Goal: Task Accomplishment & Management: Use online tool/utility

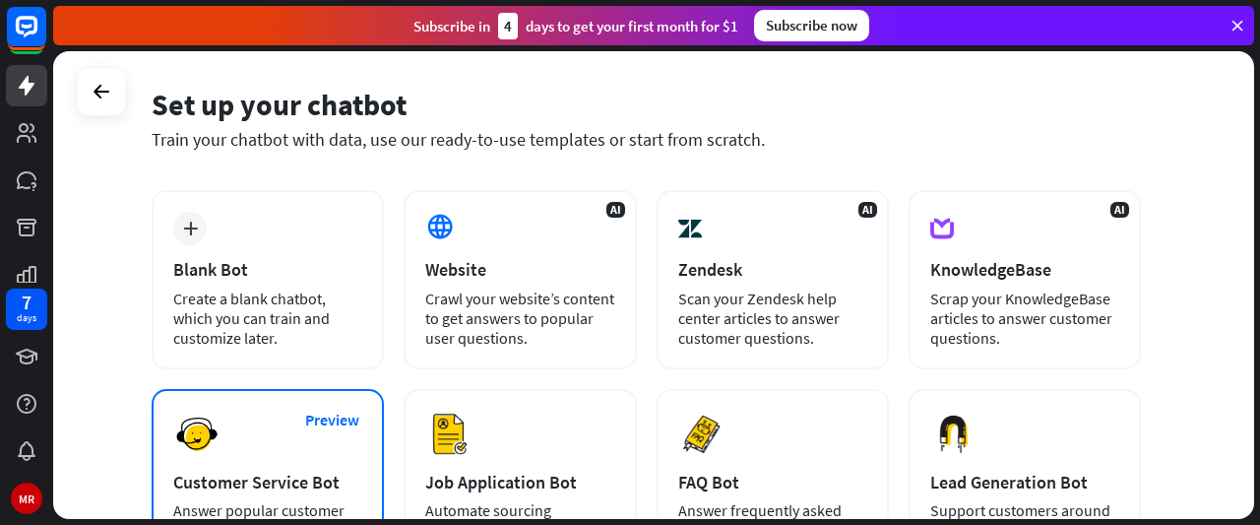
scroll to position [68, 0]
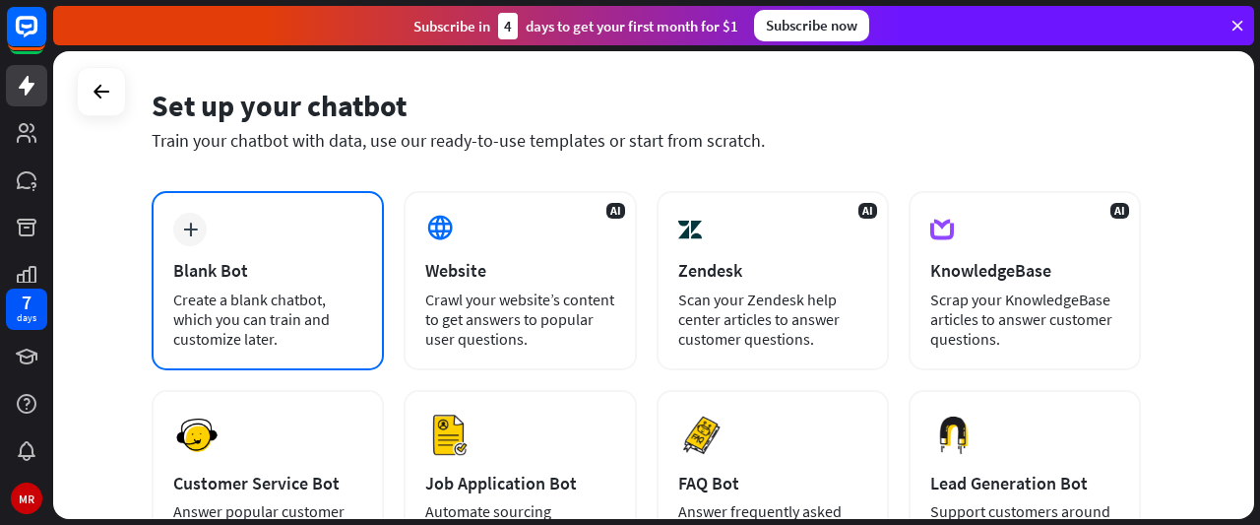
click at [299, 289] on div "Create a blank chatbot, which you can train and customize later." at bounding box center [267, 318] width 189 height 59
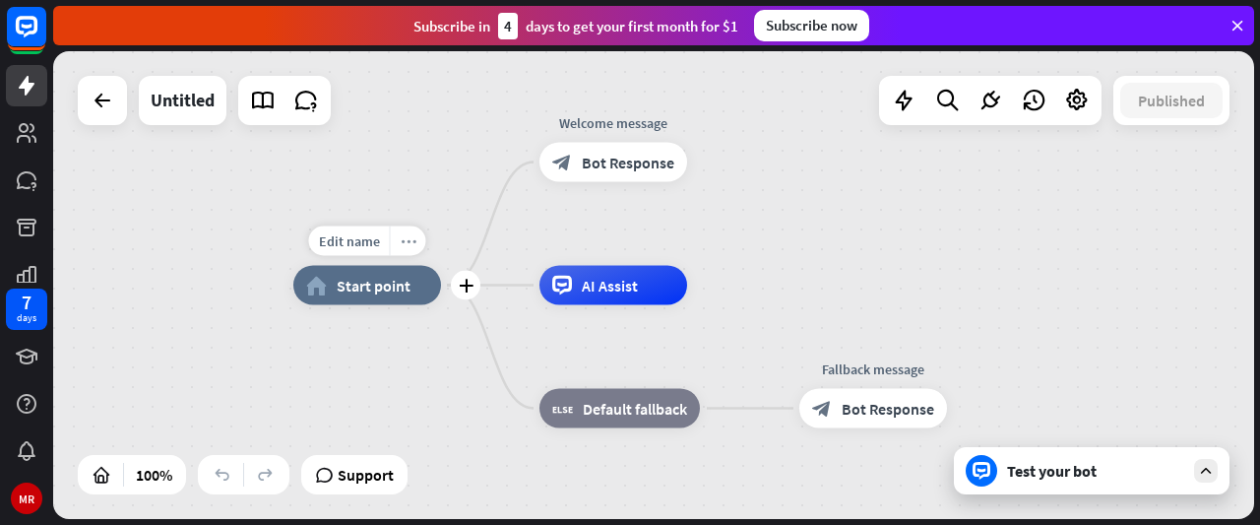
click at [402, 243] on icon "more_horiz" at bounding box center [409, 240] width 16 height 15
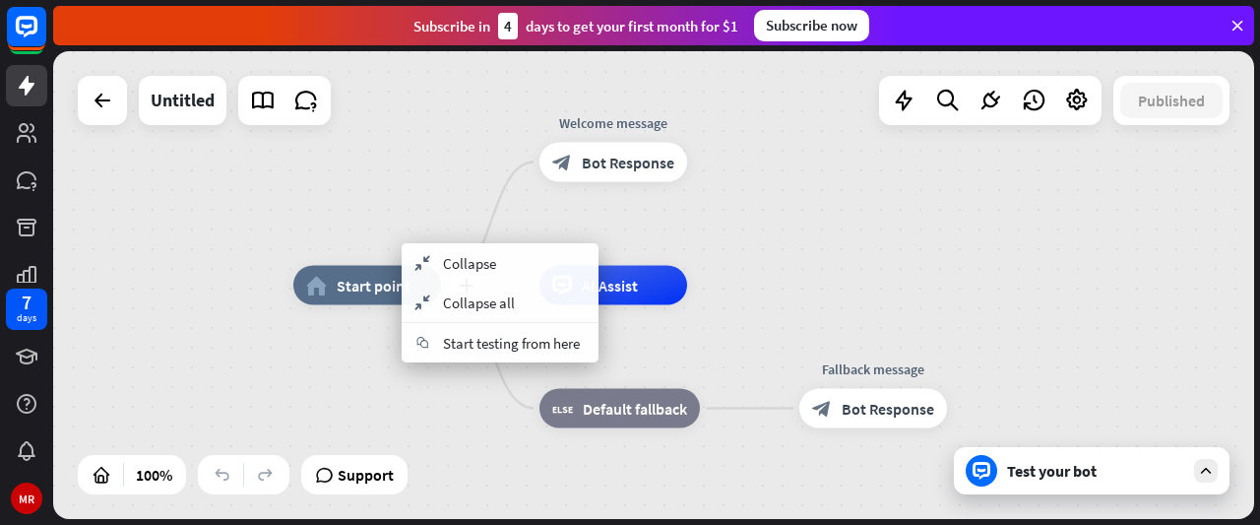
drag, startPoint x: 368, startPoint y: 265, endPoint x: 344, endPoint y: 287, distance: 32.7
click at [344, 287] on div "home_2 Start point" at bounding box center [367, 285] width 148 height 39
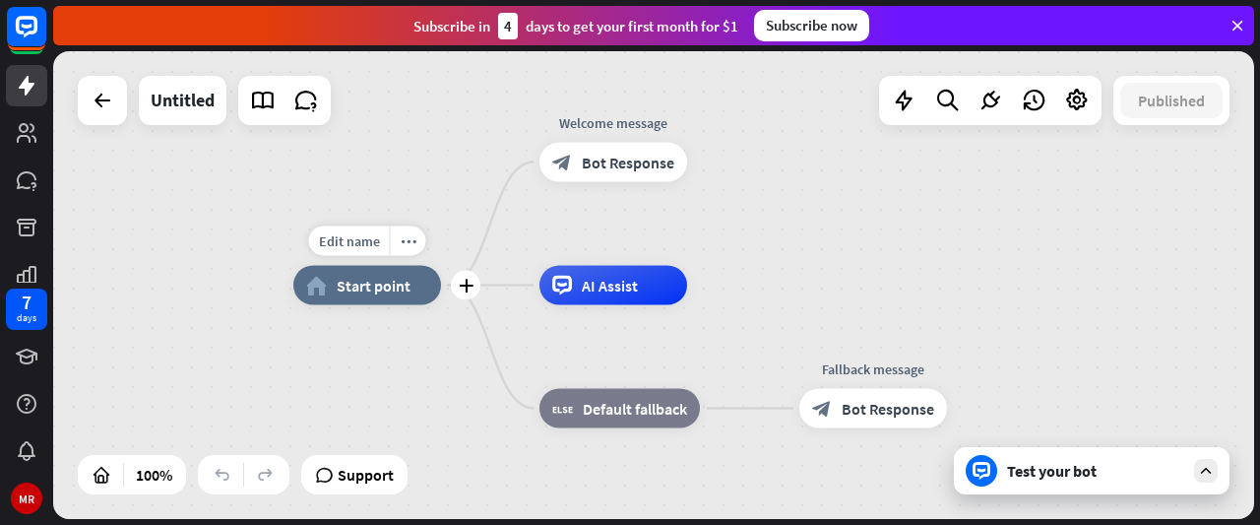
click at [344, 287] on span "Start point" at bounding box center [374, 286] width 74 height 20
click at [354, 245] on span "Edit name" at bounding box center [349, 241] width 61 height 18
type input "*********"
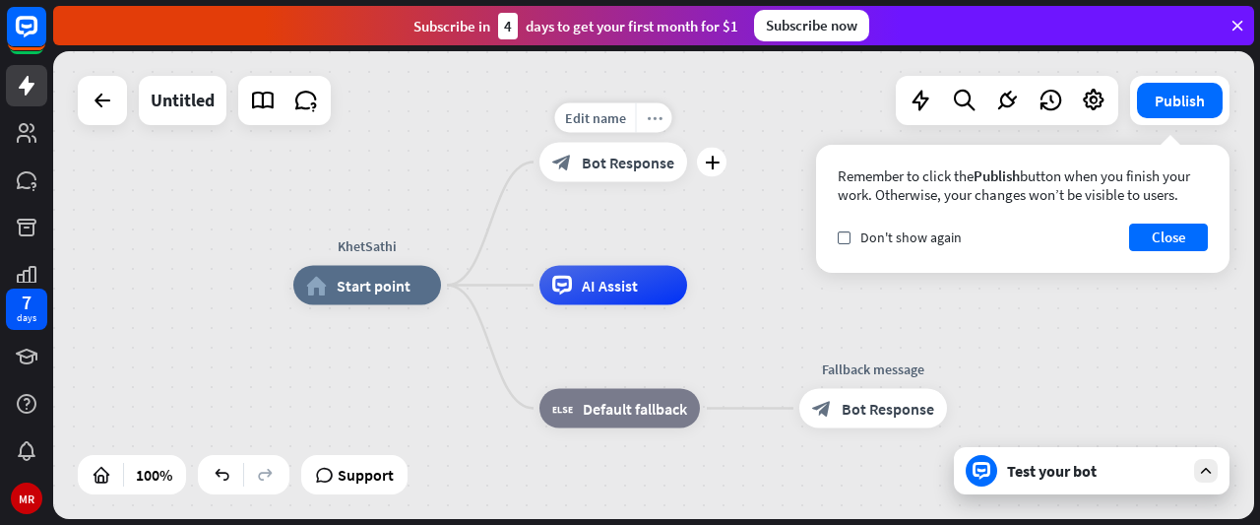
click at [648, 118] on icon "more_horiz" at bounding box center [655, 117] width 16 height 15
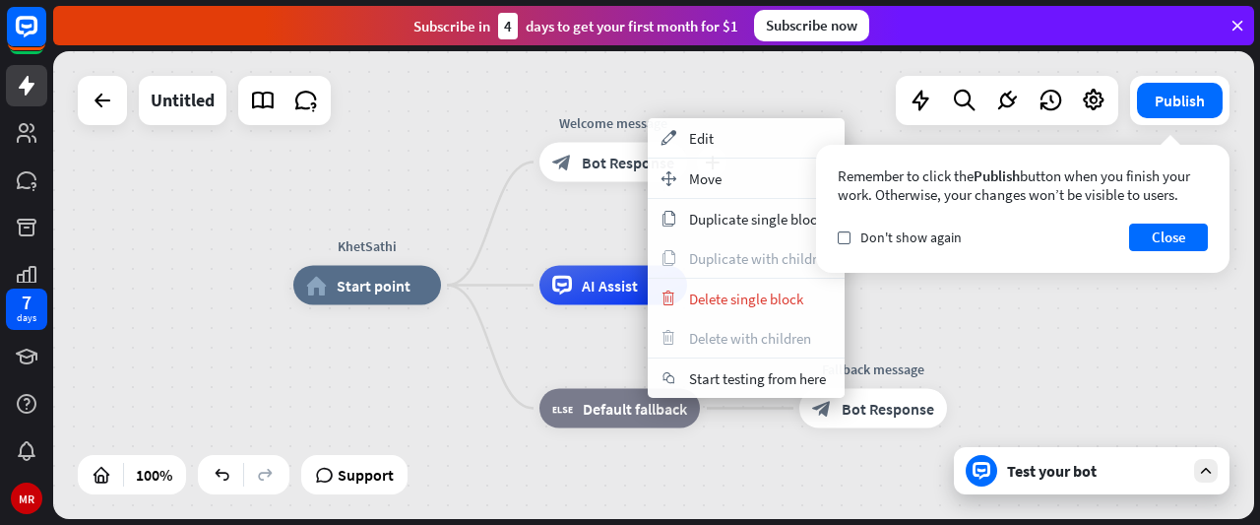
click at [618, 162] on span "Bot Response" at bounding box center [628, 163] width 93 height 20
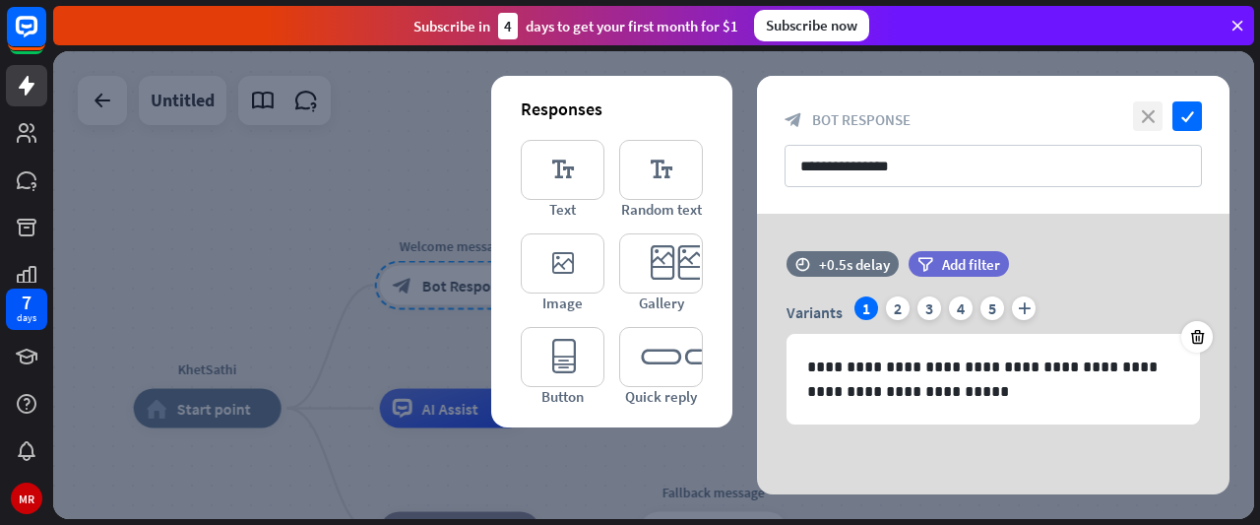
click at [1142, 108] on icon "close" at bounding box center [1148, 116] width 30 height 30
click at [1143, 121] on icon "close" at bounding box center [1148, 116] width 30 height 30
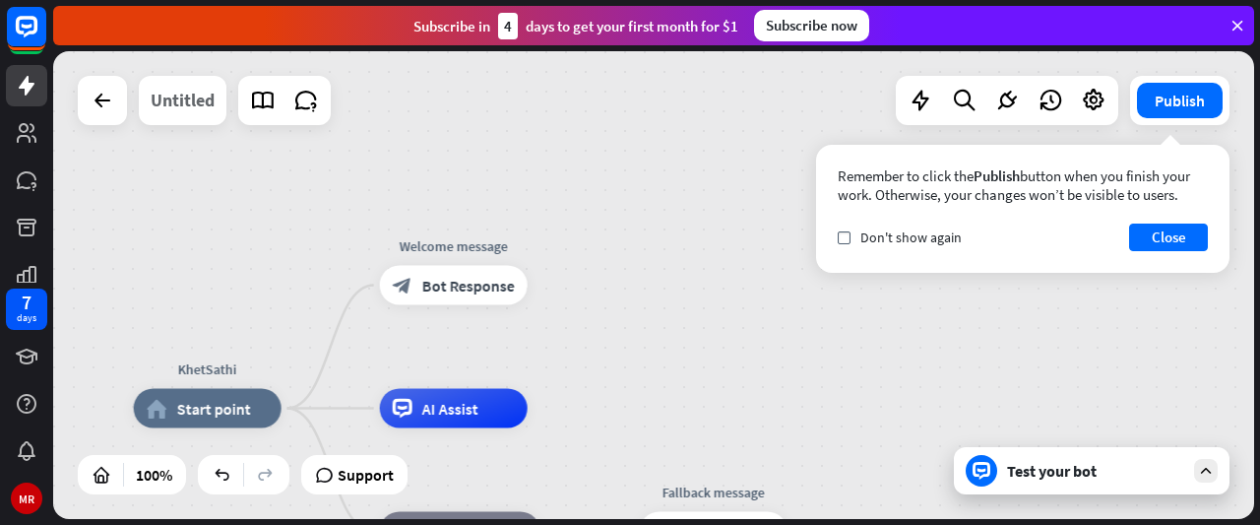
click at [171, 99] on div "Untitled" at bounding box center [183, 100] width 64 height 49
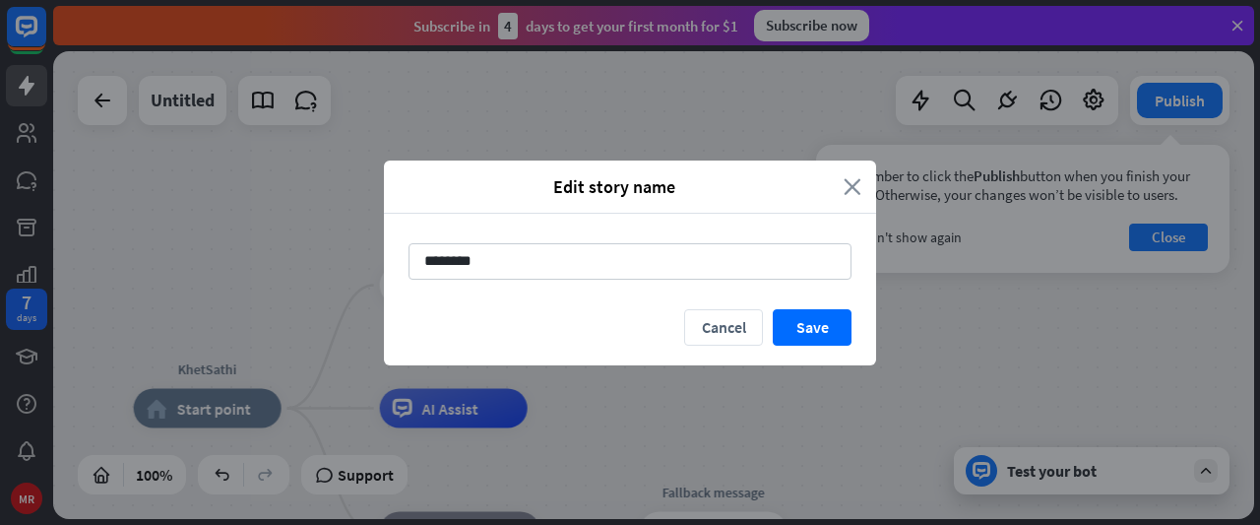
click at [847, 177] on icon "close" at bounding box center [852, 186] width 18 height 23
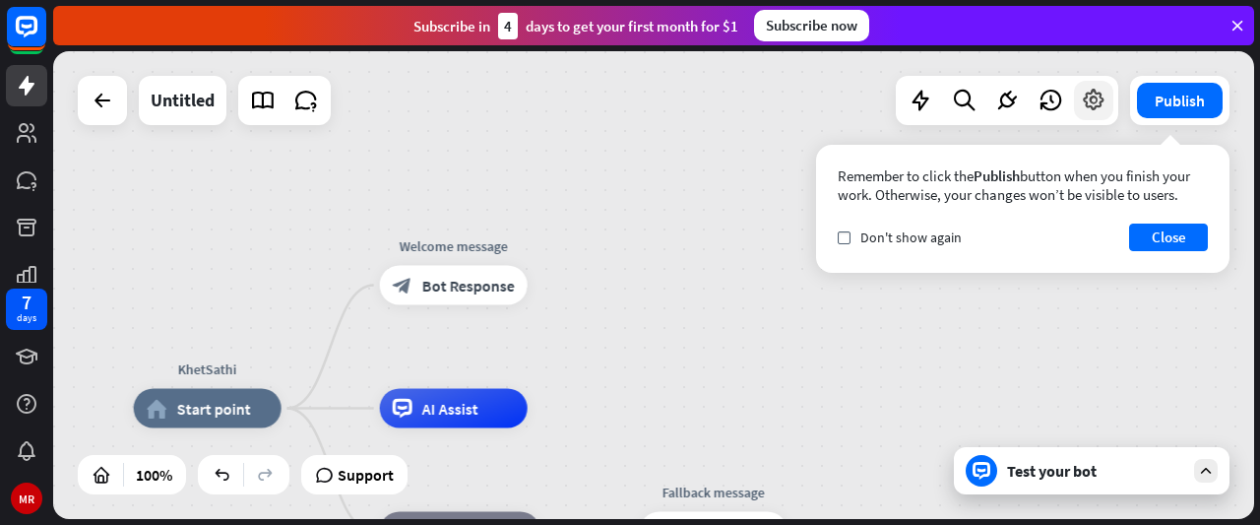
click at [1094, 98] on icon at bounding box center [1094, 101] width 26 height 26
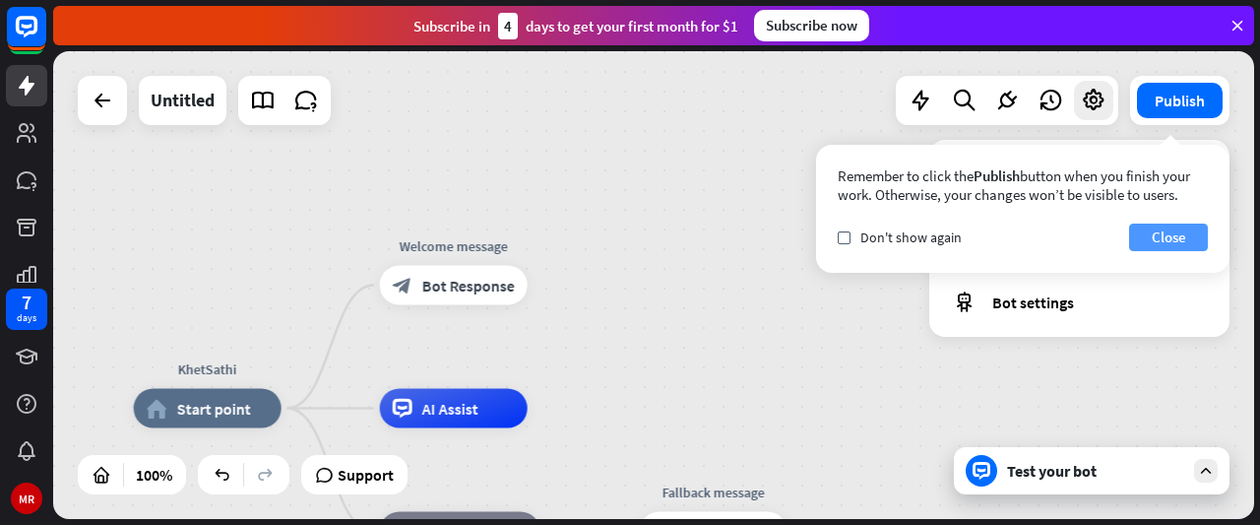
click at [1173, 233] on button "Close" at bounding box center [1168, 237] width 79 height 28
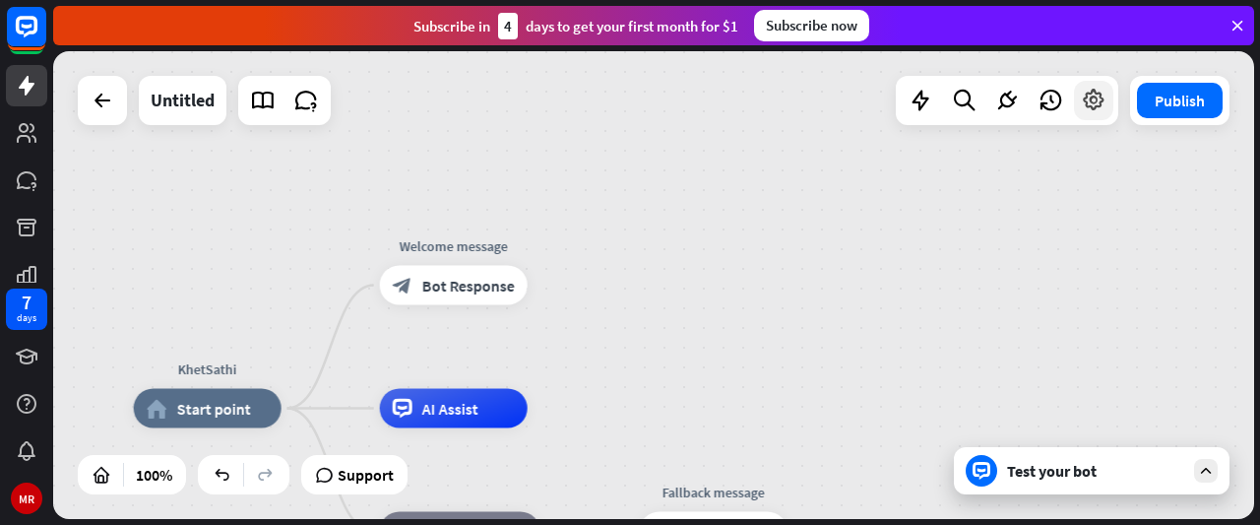
click at [1085, 118] on div at bounding box center [1093, 100] width 39 height 39
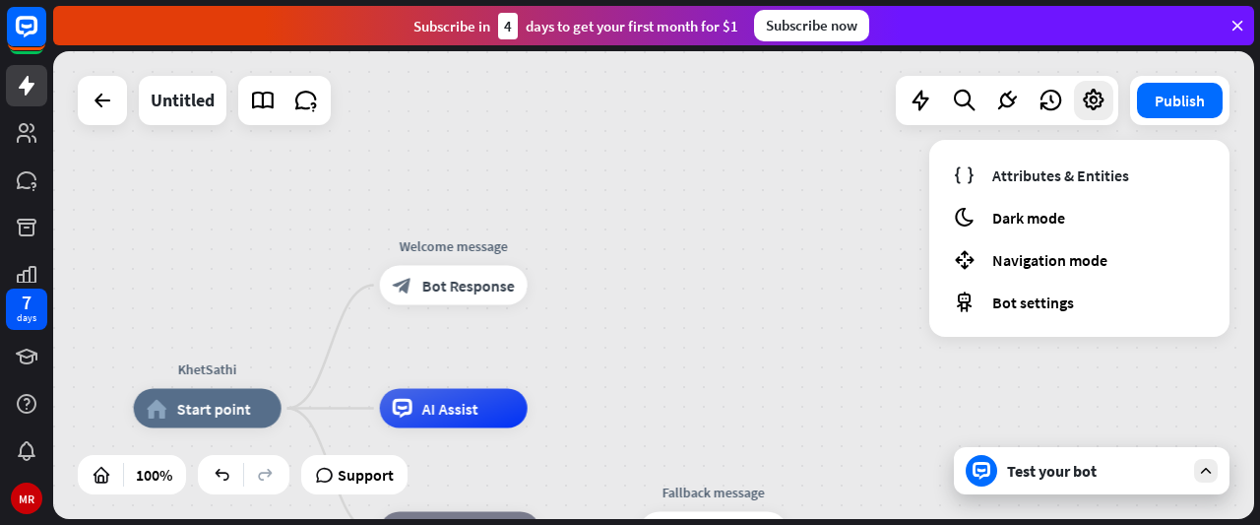
click at [1036, 448] on div "Test your bot" at bounding box center [1092, 470] width 276 height 47
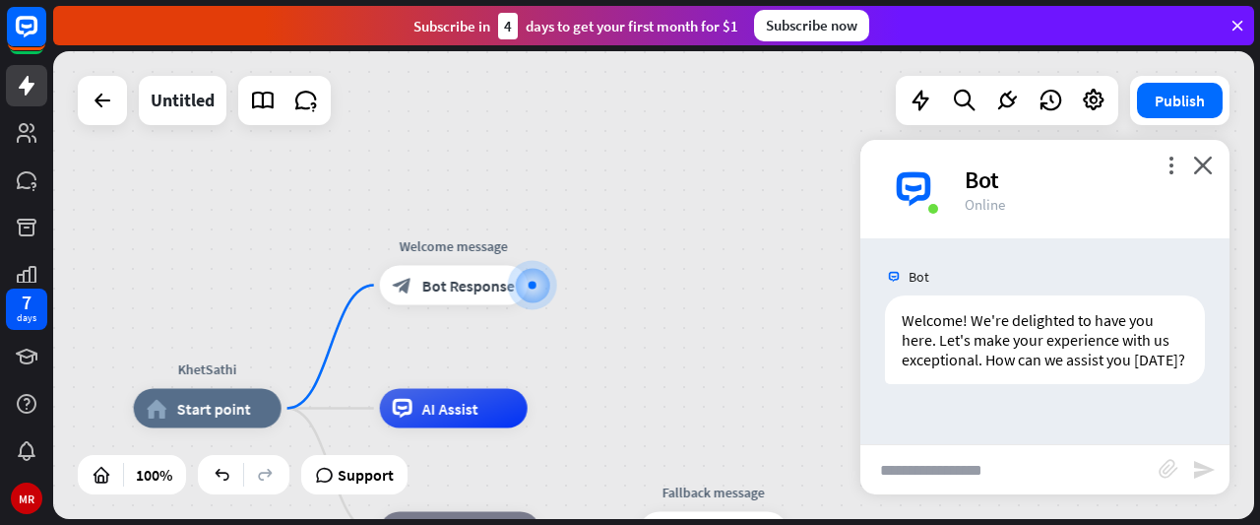
click at [987, 475] on input "text" at bounding box center [1009, 469] width 298 height 49
type input "*"
type input "****"
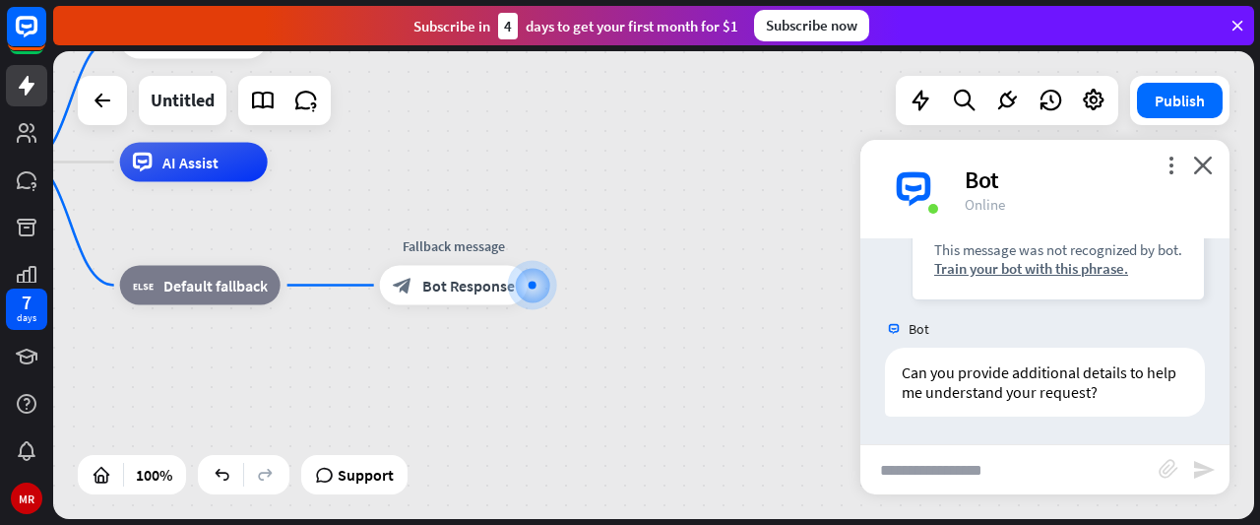
scroll to position [302, 0]
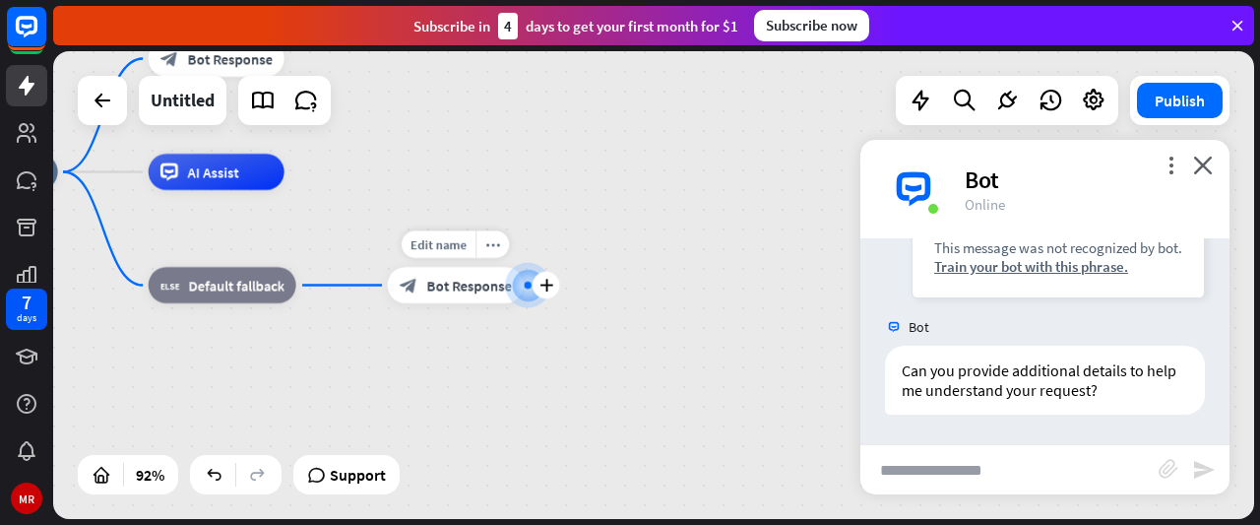
click at [494, 288] on span "Bot Response" at bounding box center [468, 285] width 85 height 18
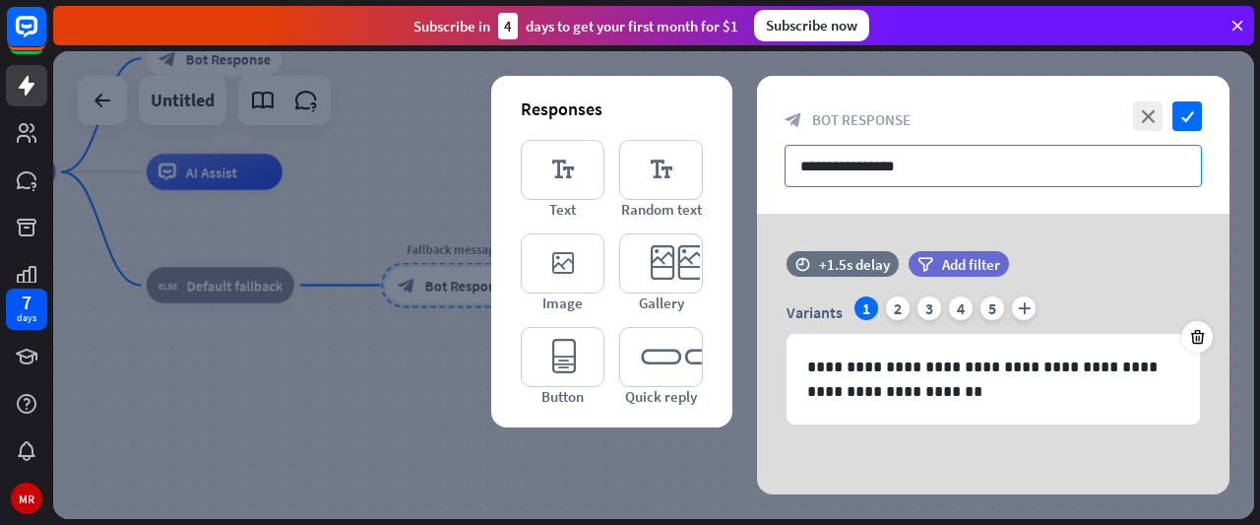
click at [927, 168] on input "**********" at bounding box center [992, 166] width 417 height 42
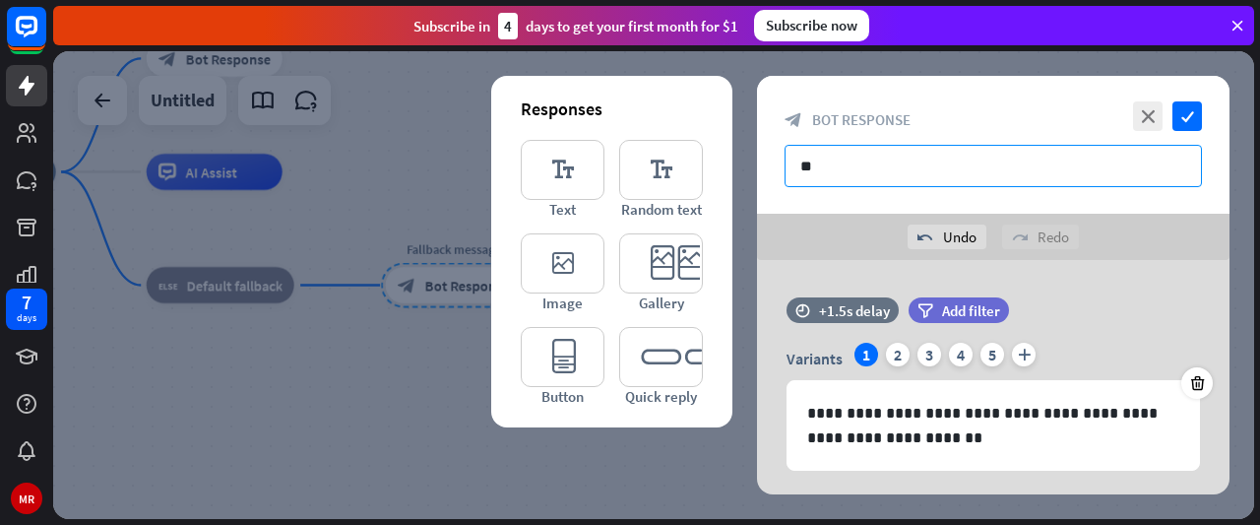
type input "*"
click at [845, 169] on input "**********" at bounding box center [992, 166] width 417 height 42
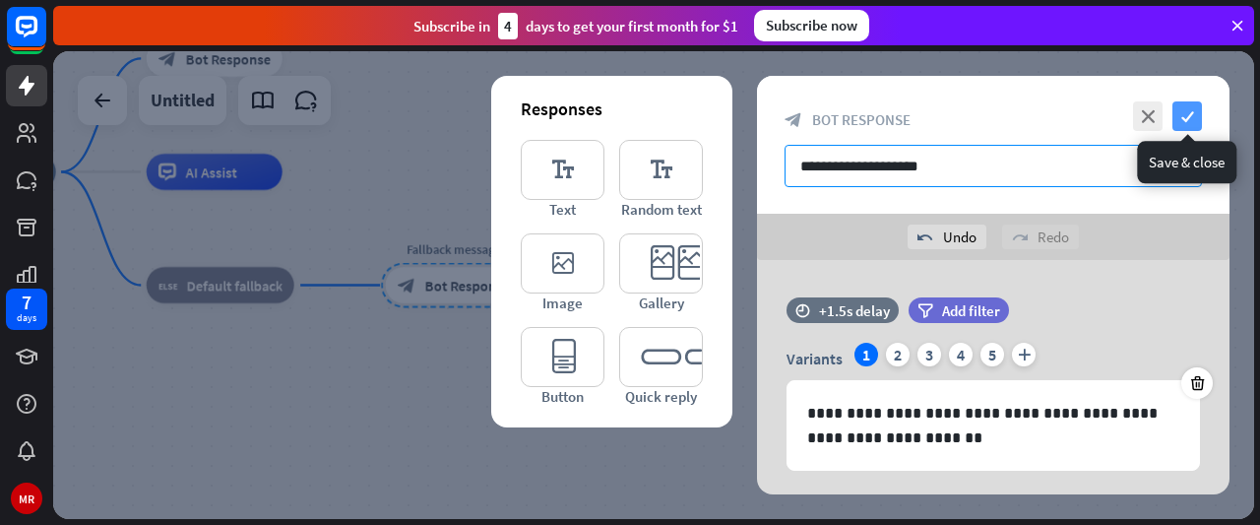
type input "**********"
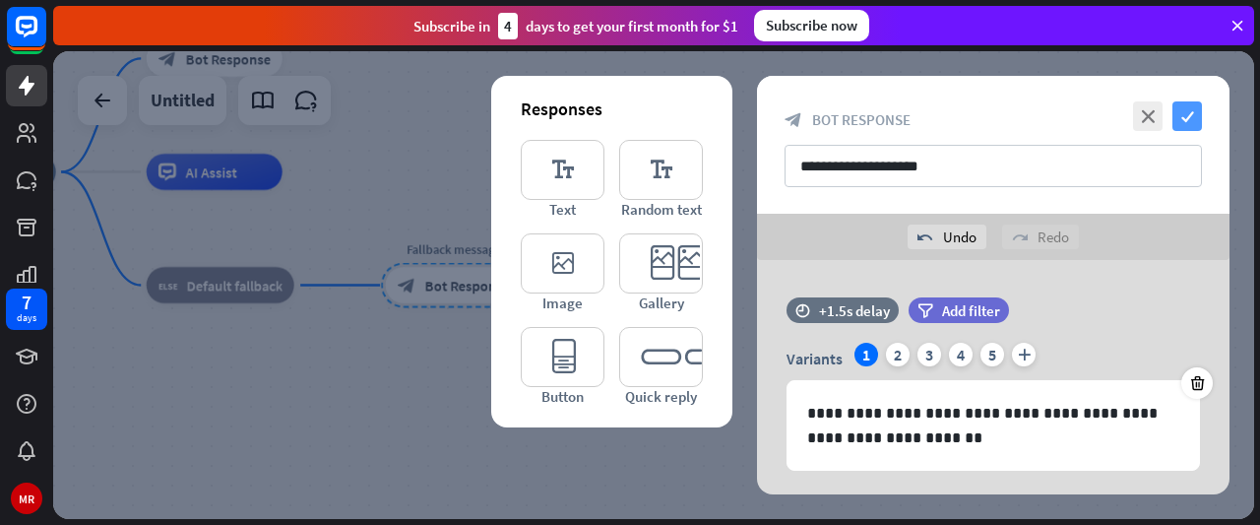
click at [1191, 125] on icon "check" at bounding box center [1187, 116] width 30 height 30
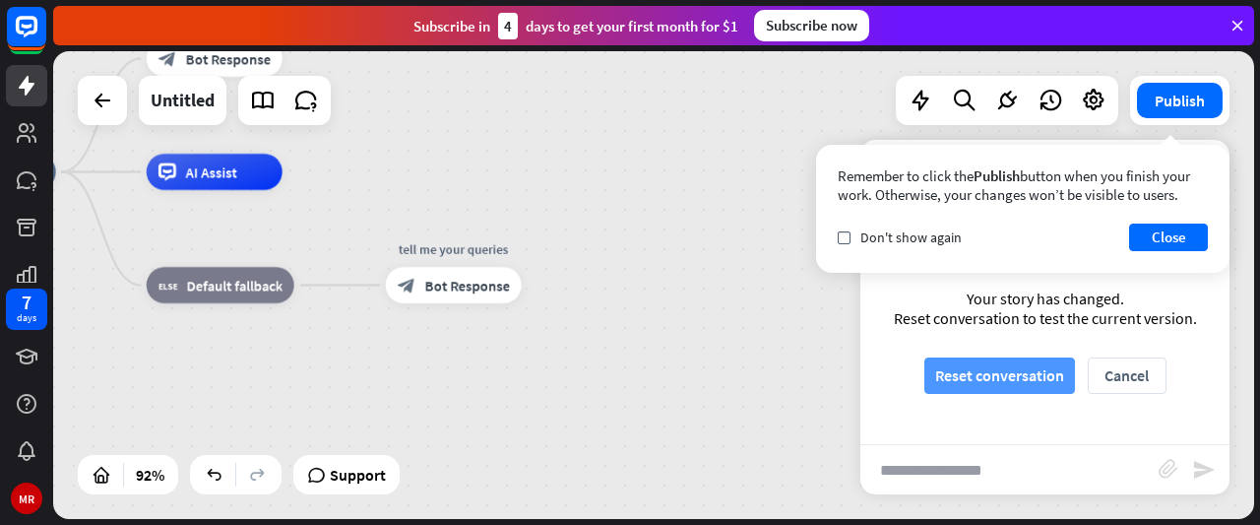
click at [1049, 367] on button "Reset conversation" at bounding box center [999, 375] width 151 height 36
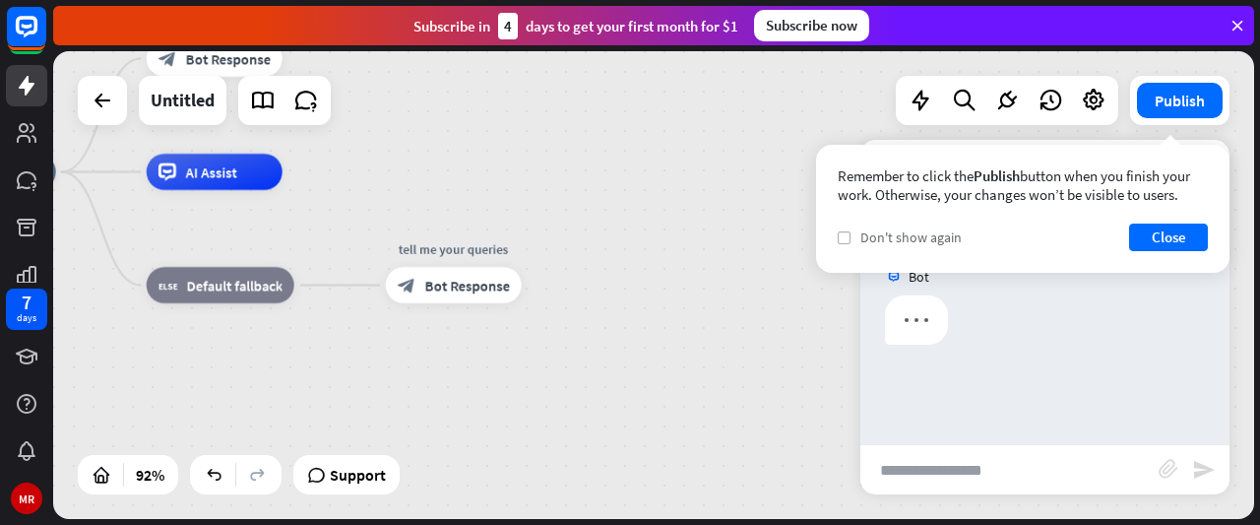
click at [840, 233] on div "Remember to click the Publish button when you finish your work. Otherwise, your…" at bounding box center [1022, 209] width 413 height 128
click at [840, 233] on icon "check" at bounding box center [843, 237] width 9 height 9
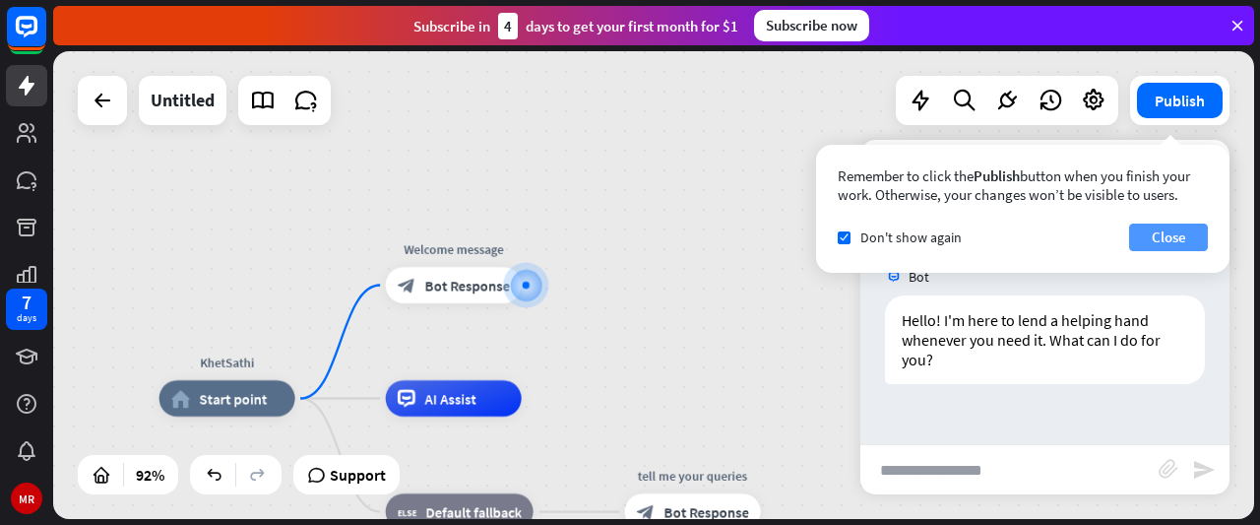
click at [1138, 230] on button "Close" at bounding box center [1168, 237] width 79 height 28
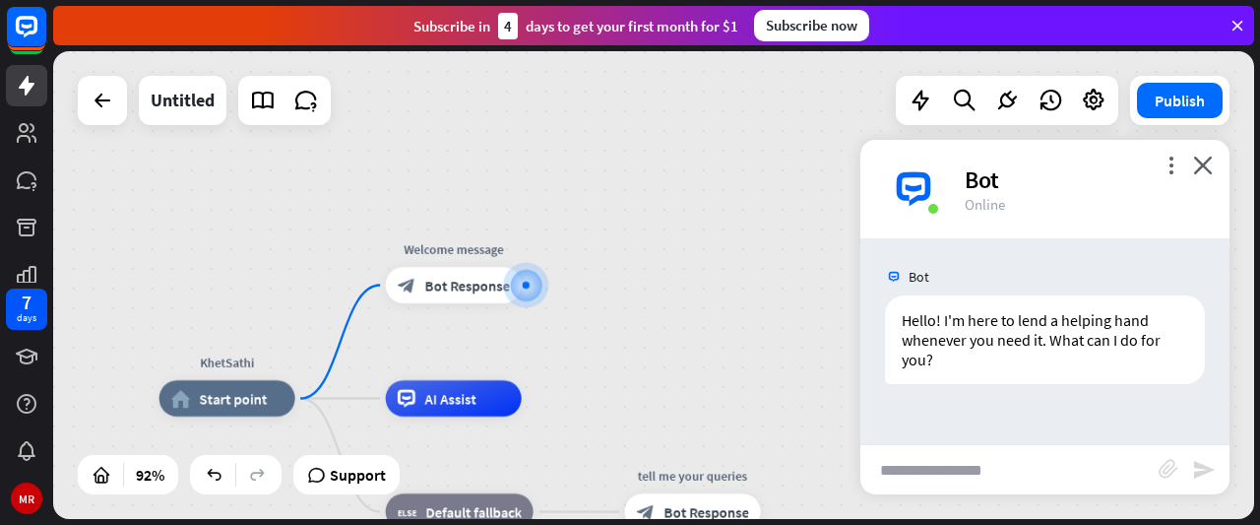
click at [1012, 453] on input "text" at bounding box center [1009, 469] width 298 height 49
type input "***"
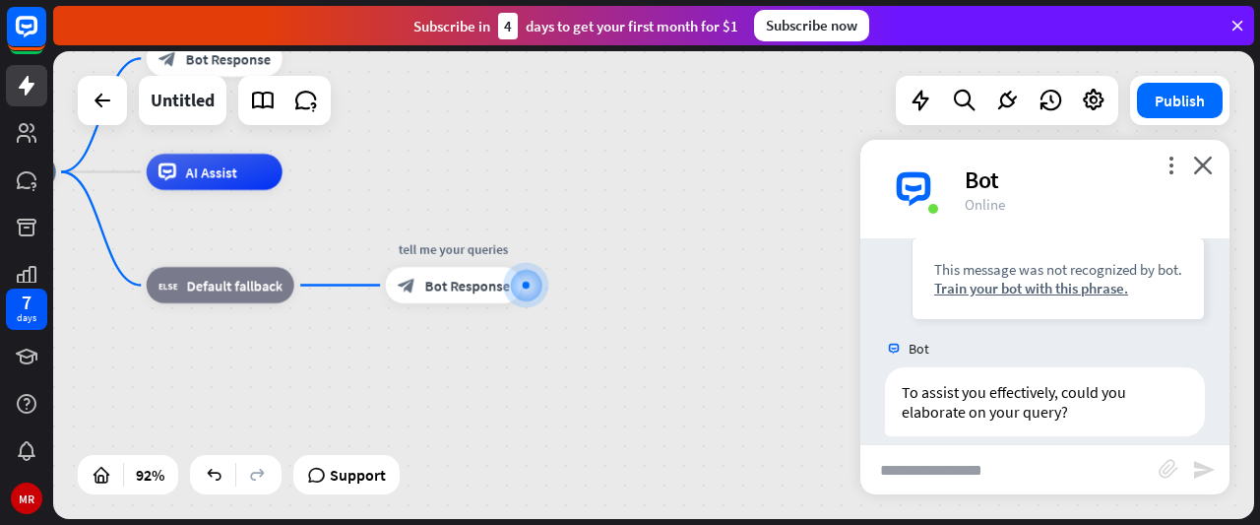
scroll to position [282, 0]
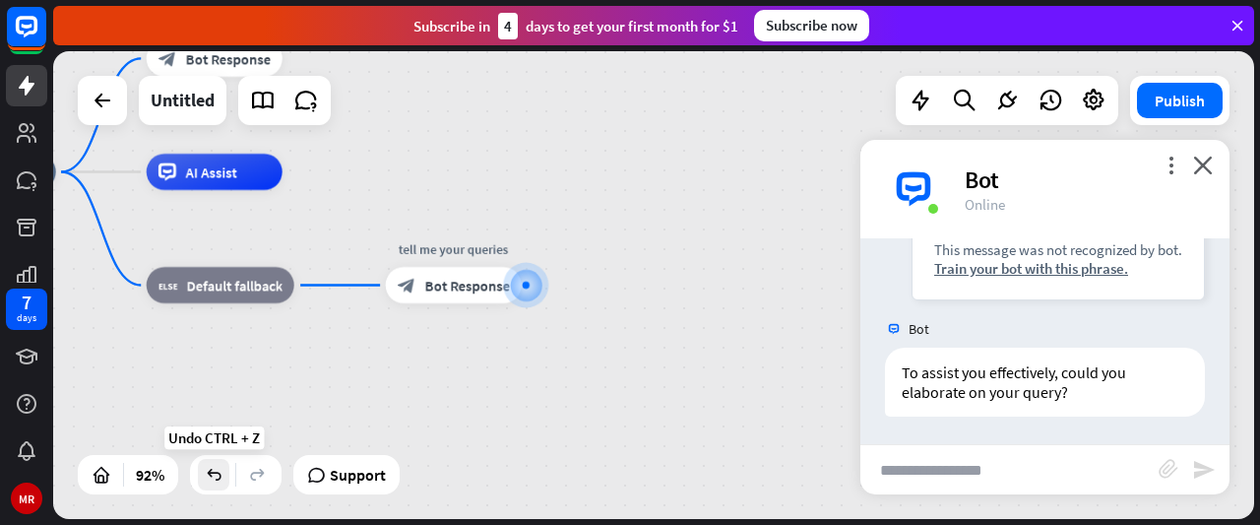
click at [214, 489] on div at bounding box center [213, 474] width 31 height 31
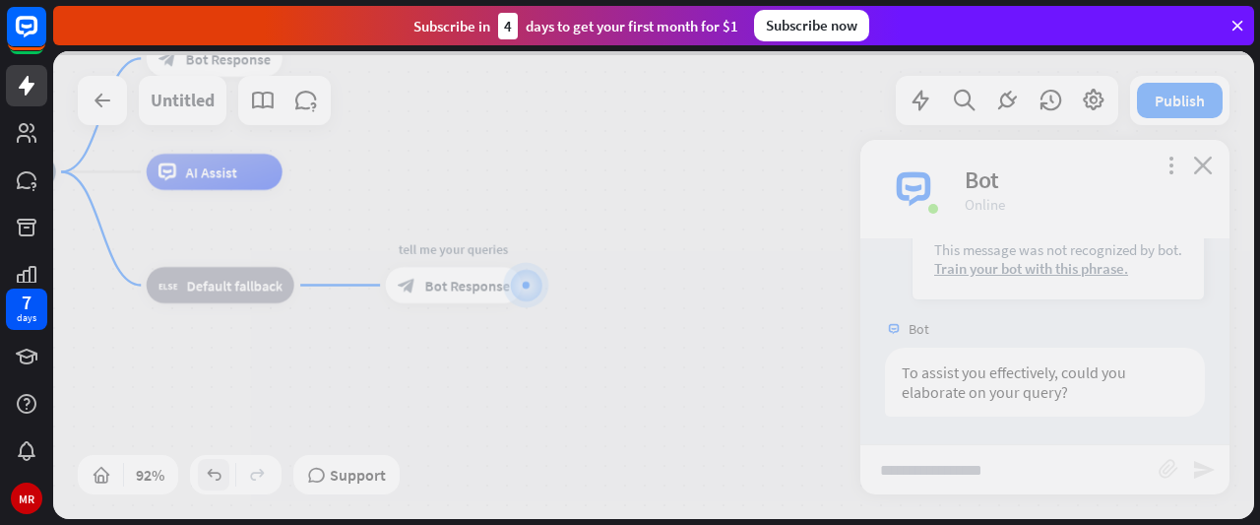
click at [214, 489] on div at bounding box center [653, 284] width 1201 height 467
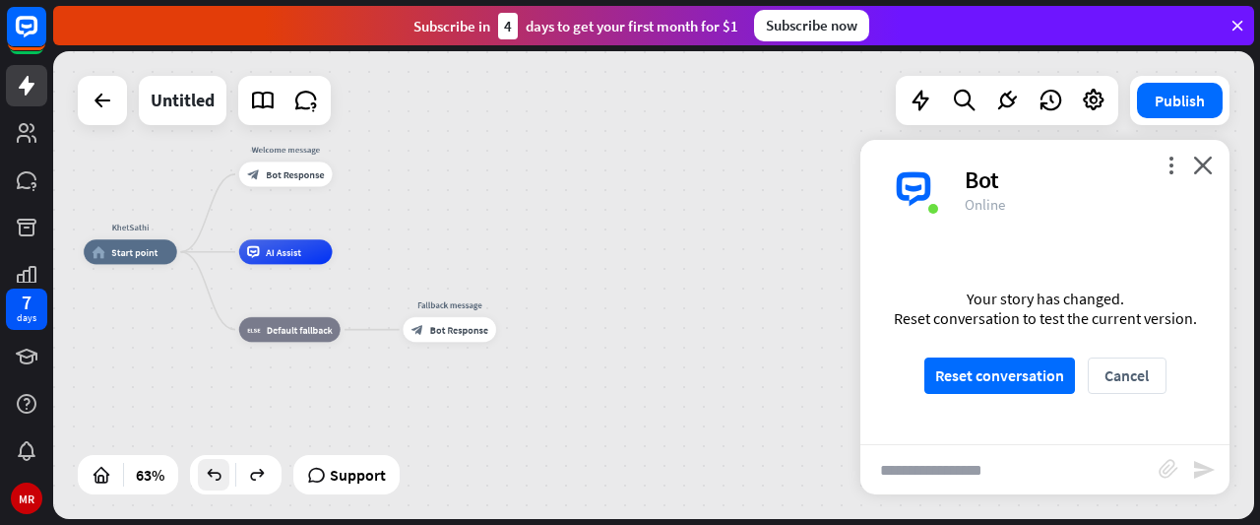
click at [210, 483] on icon at bounding box center [214, 474] width 20 height 20
click at [1009, 372] on button "Reset conversation" at bounding box center [999, 375] width 151 height 36
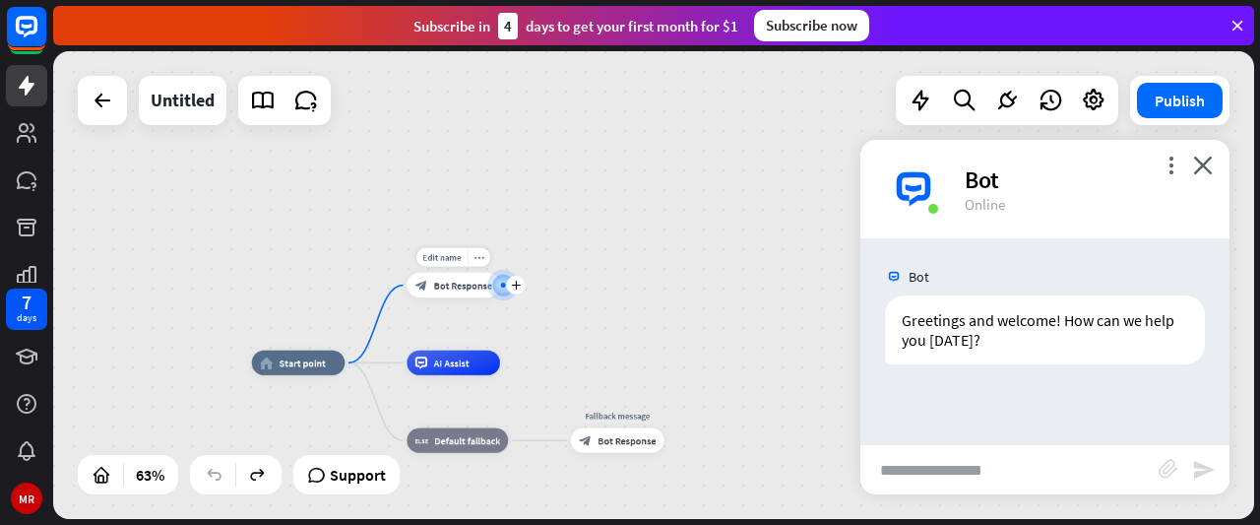
click at [472, 297] on div "Edit name more_horiz plus block_bot_response Bot Response" at bounding box center [452, 285] width 93 height 25
click at [436, 265] on div "Edit name" at bounding box center [441, 257] width 51 height 19
click at [537, 245] on div "**********" at bounding box center [653, 284] width 1201 height 467
click at [468, 286] on span "Bot Response" at bounding box center [462, 285] width 58 height 13
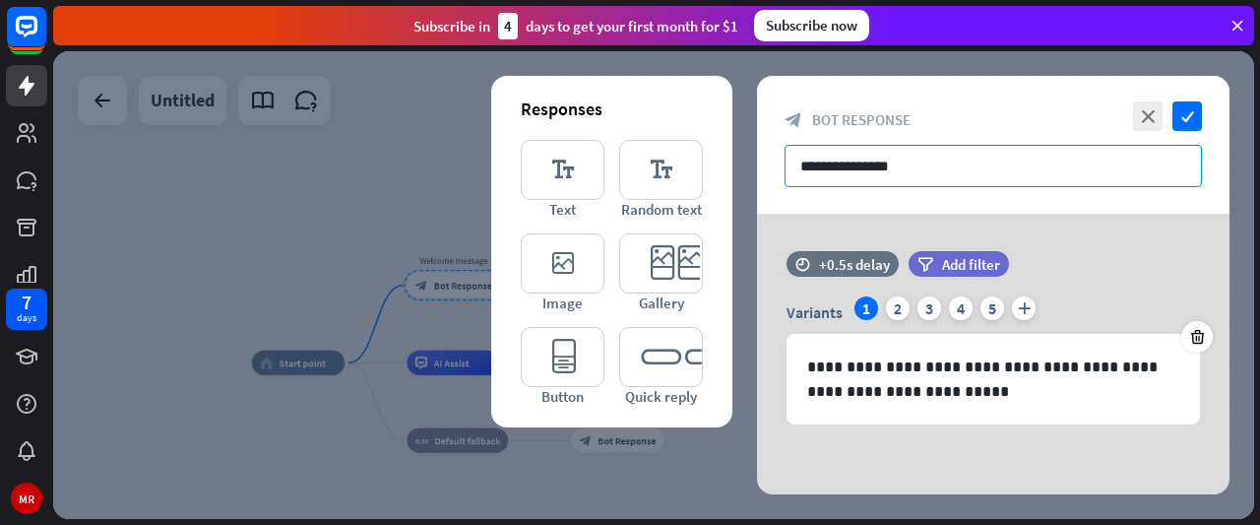
click at [942, 164] on input "**********" at bounding box center [992, 166] width 417 height 42
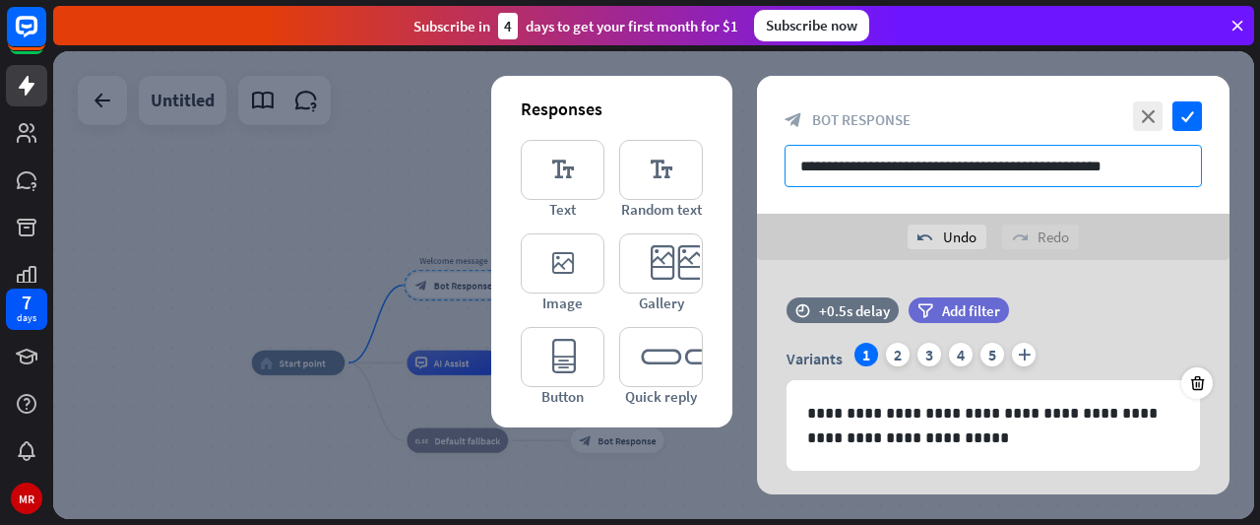
click at [943, 166] on input "**********" at bounding box center [992, 166] width 417 height 42
type input "**********"
click at [1181, 112] on icon "check" at bounding box center [1187, 116] width 30 height 30
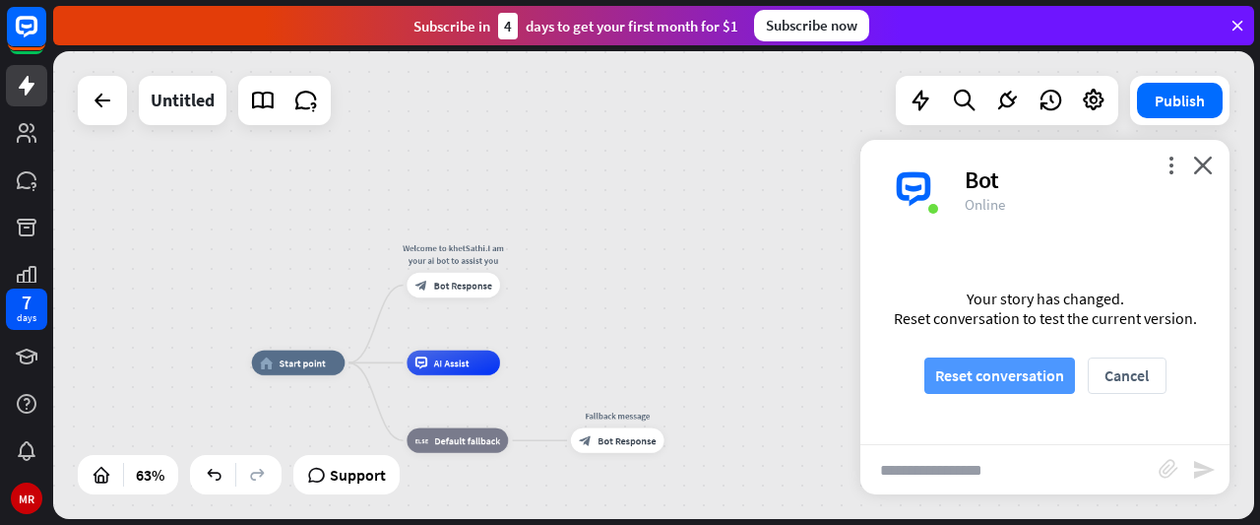
click at [994, 363] on button "Reset conversation" at bounding box center [999, 375] width 151 height 36
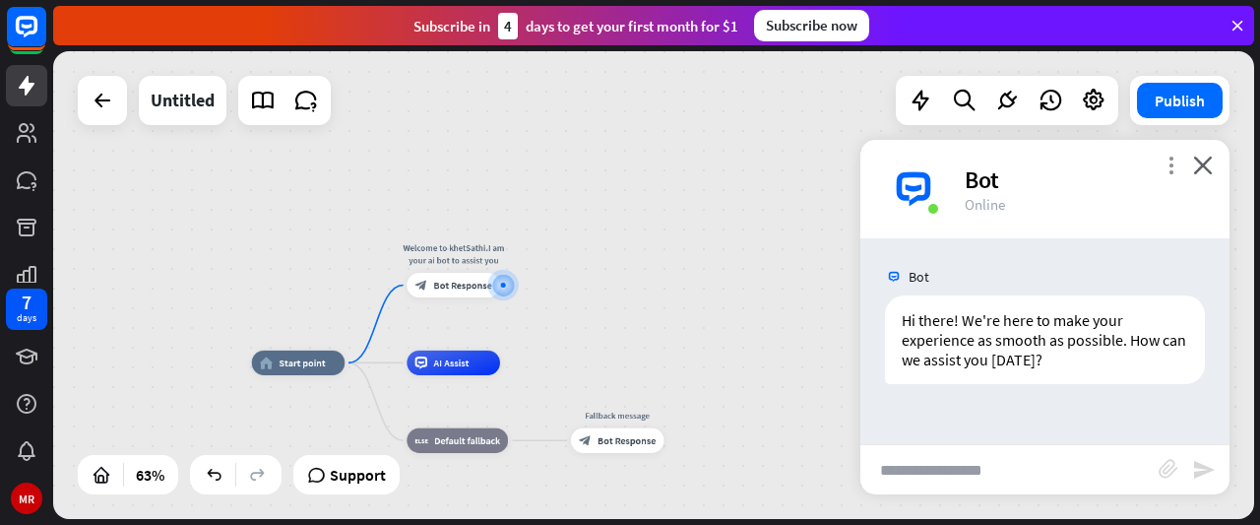
click at [1166, 161] on icon "more_vert" at bounding box center [1170, 164] width 19 height 19
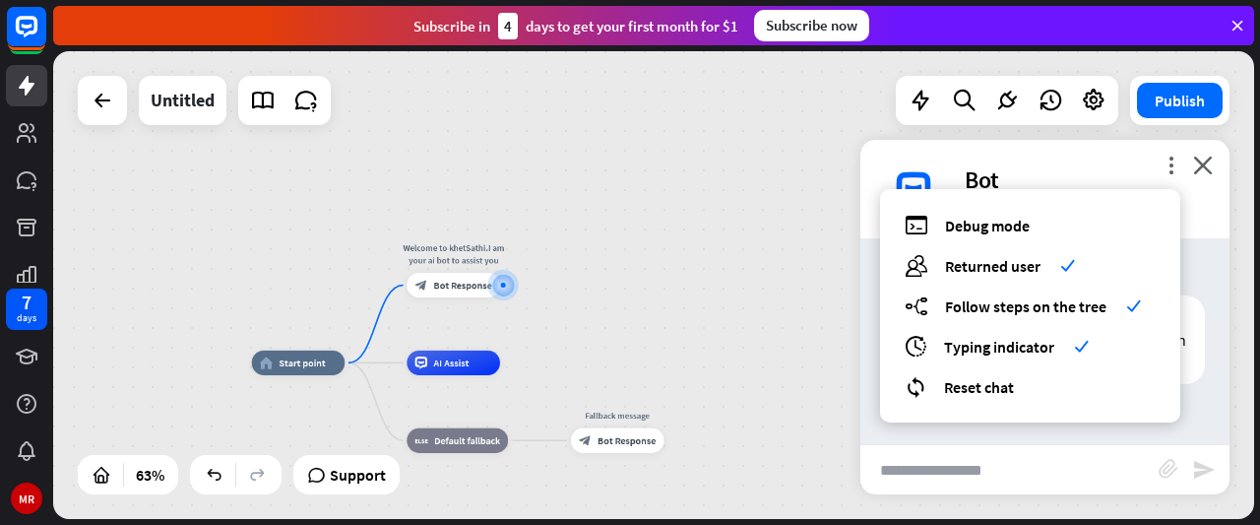
click at [1108, 193] on div "debug Debug mode users Returned user check builder_tree Follow steps on the tre…" at bounding box center [1030, 305] width 300 height 233
drag, startPoint x: 1182, startPoint y: 161, endPoint x: 1167, endPoint y: 160, distance: 14.8
click at [1167, 160] on div "more_vert debug Debug mode users Returned user check builder_tree Follow steps …" at bounding box center [1044, 189] width 369 height 98
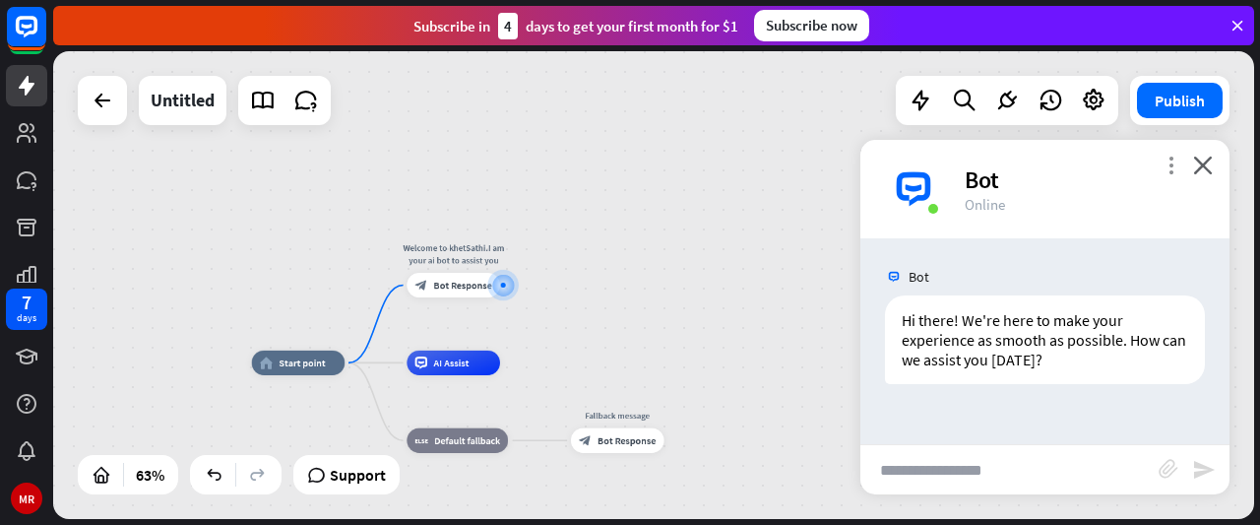
click at [1167, 160] on icon "more_vert" at bounding box center [1170, 164] width 19 height 19
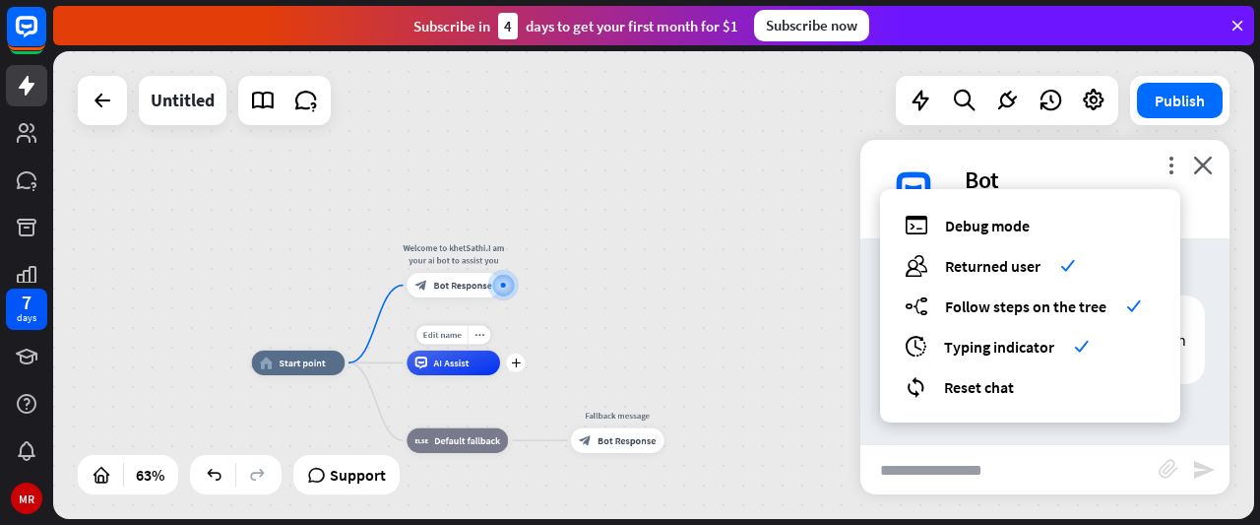
click at [464, 355] on div "AI Assist" at bounding box center [452, 362] width 93 height 25
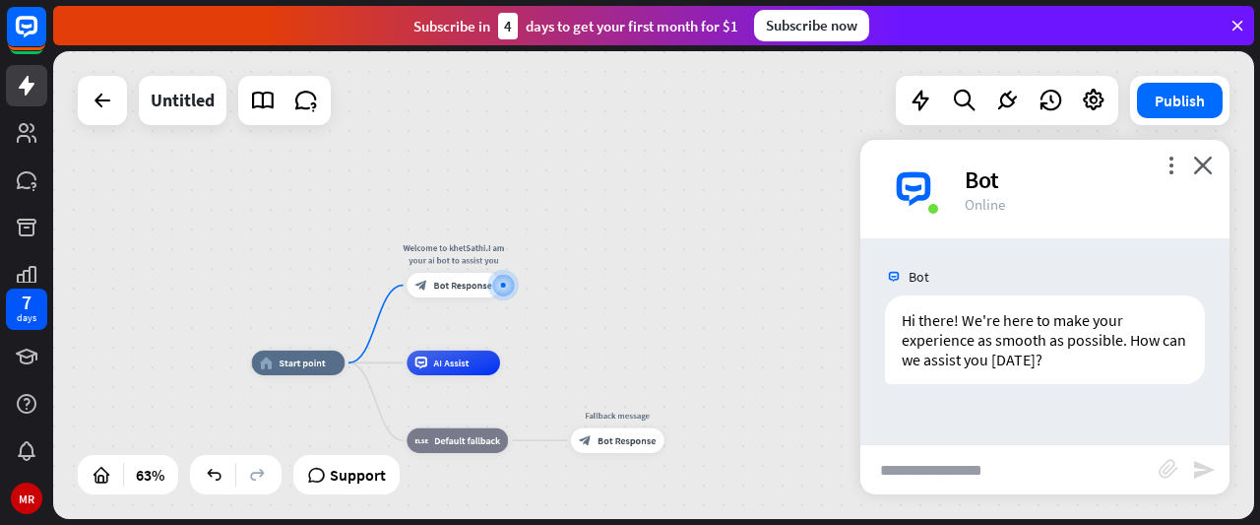
click at [572, 324] on div "home_2 Start point Welcome to khetSathi.I am your ai bot to assist you block_bo…" at bounding box center [653, 284] width 1201 height 467
click at [909, 469] on input "text" at bounding box center [1009, 469] width 298 height 49
type input "*****"
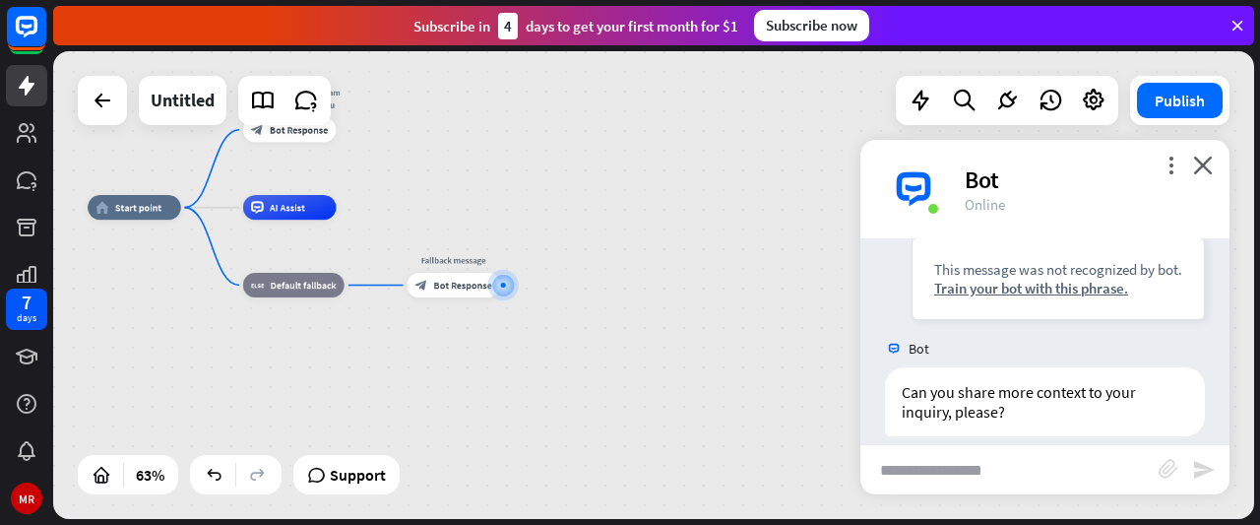
scroll to position [282, 0]
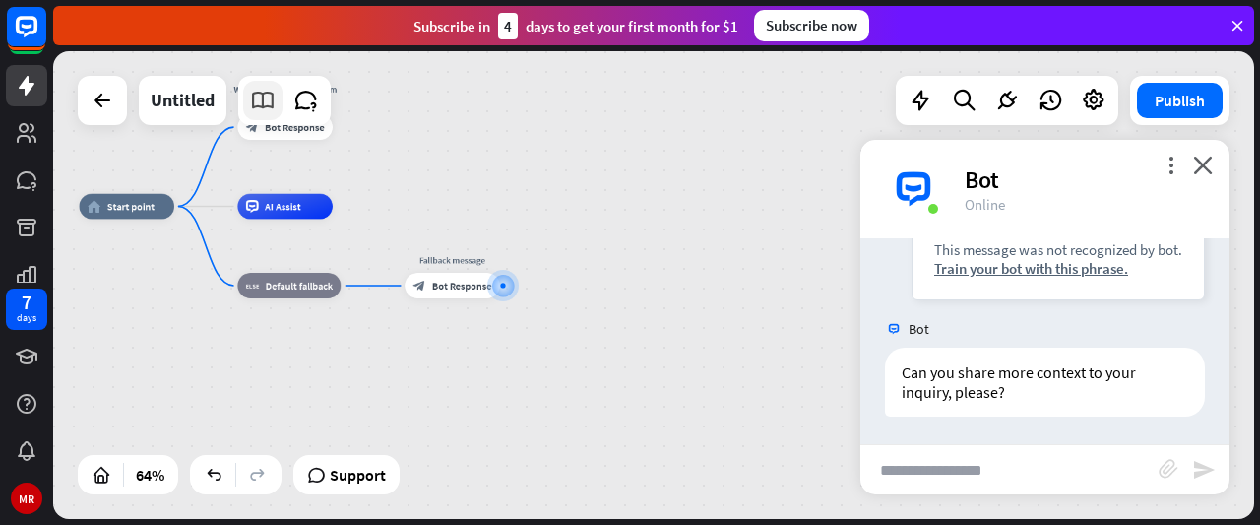
click at [267, 105] on icon at bounding box center [263, 101] width 26 height 26
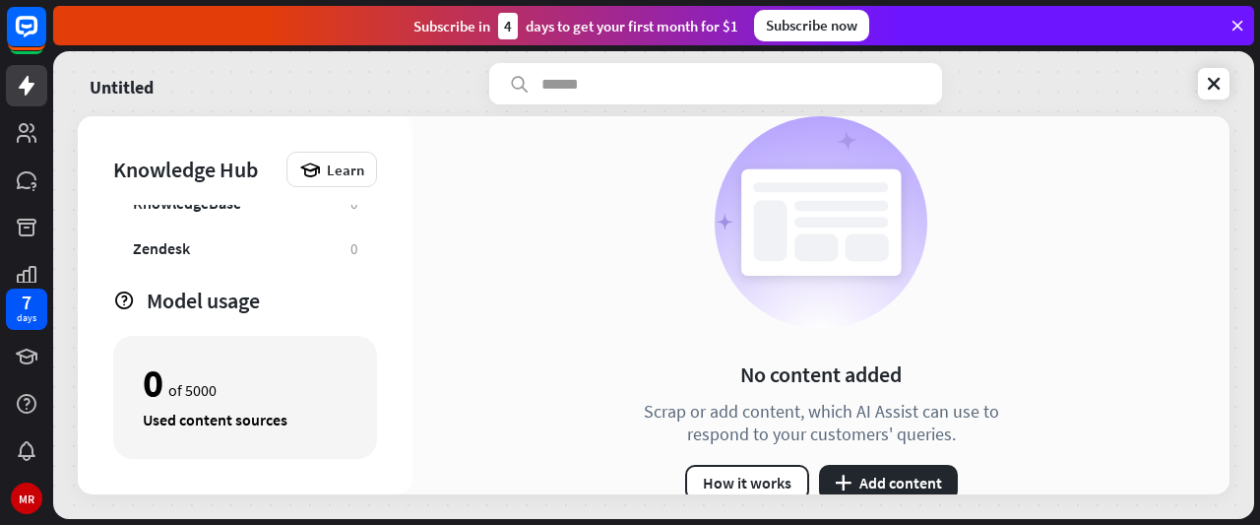
scroll to position [117, 0]
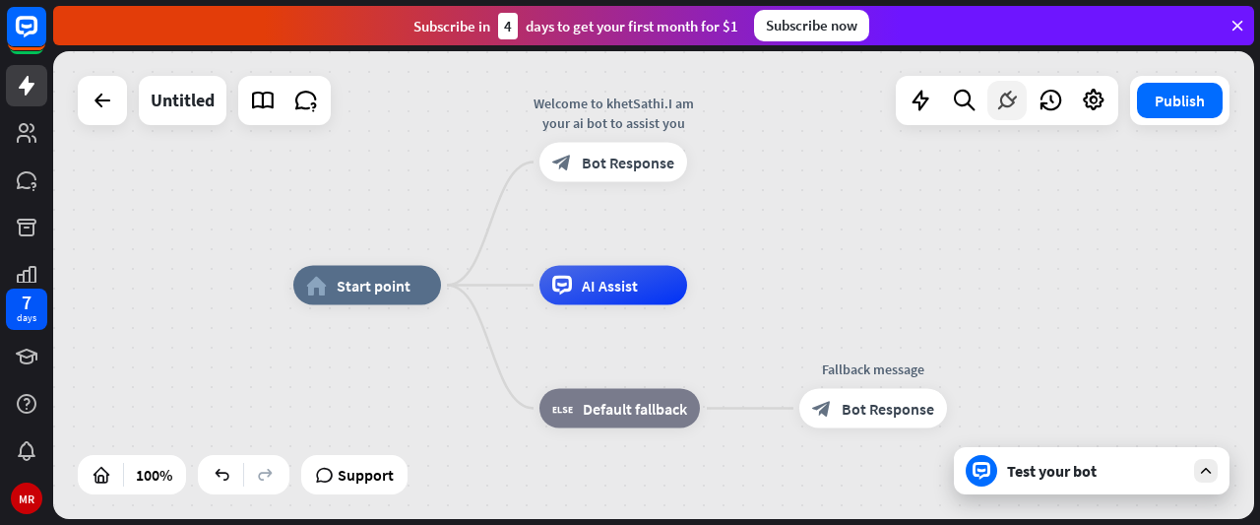
click at [998, 96] on icon at bounding box center [1007, 101] width 26 height 26
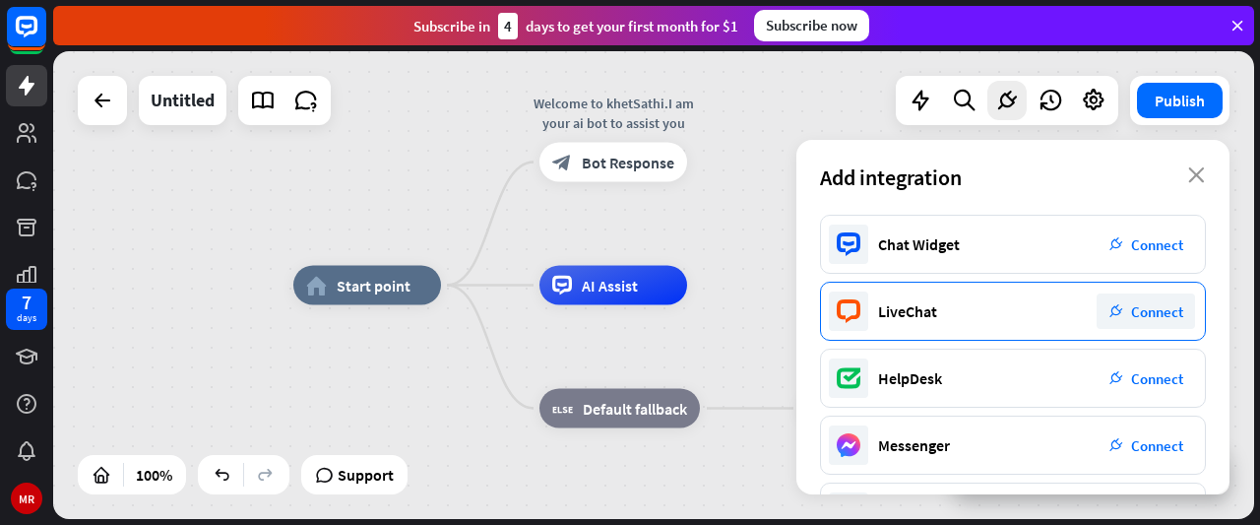
click at [1106, 313] on div "plug_integration Connect" at bounding box center [1145, 310] width 98 height 35
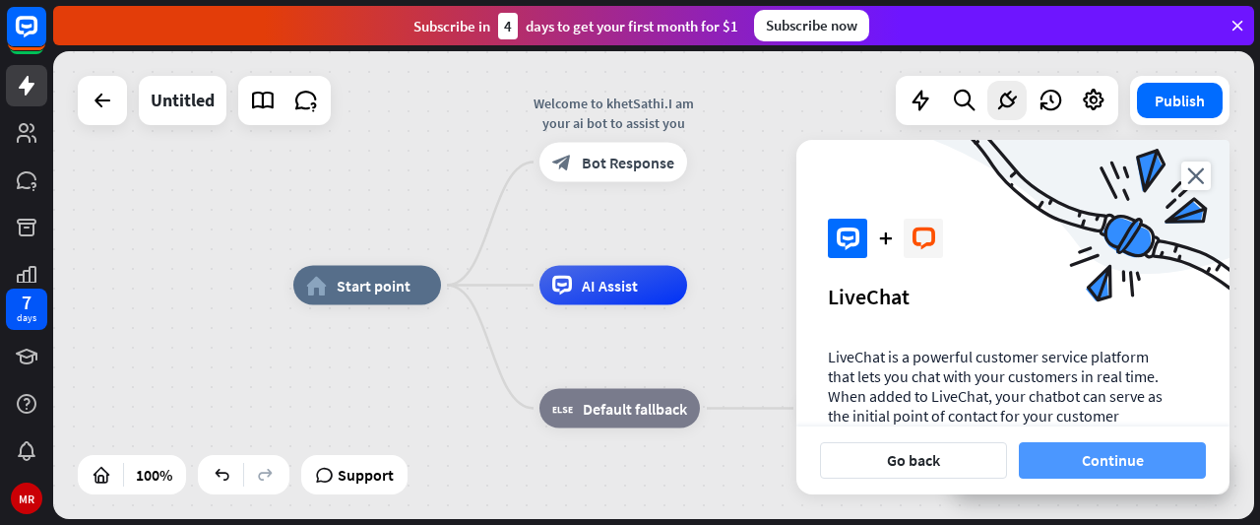
click at [1081, 459] on button "Continue" at bounding box center [1112, 460] width 187 height 36
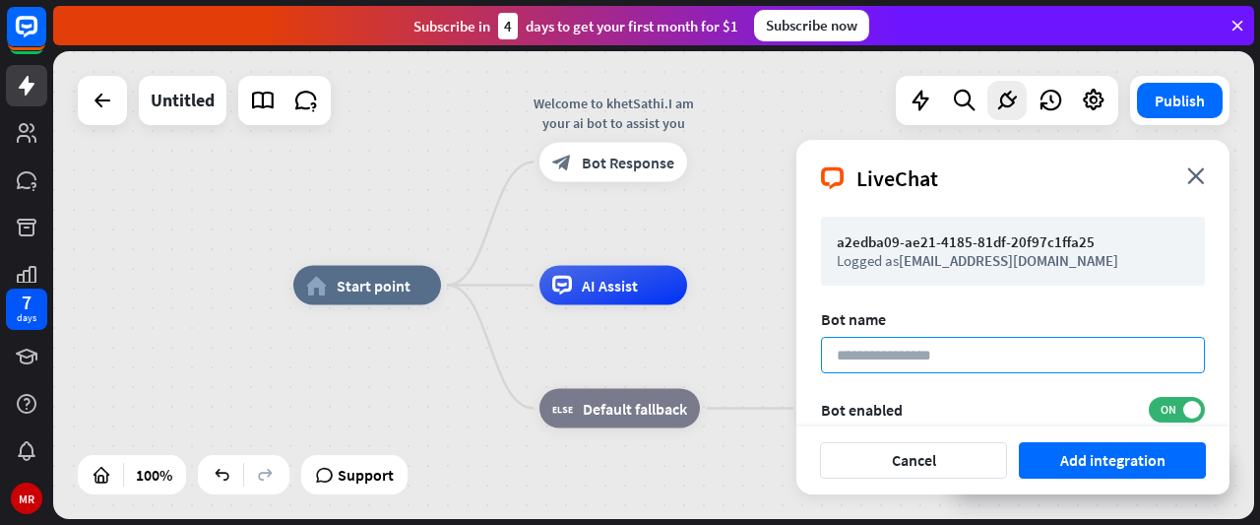
click at [986, 355] on input at bounding box center [1013, 355] width 384 height 36
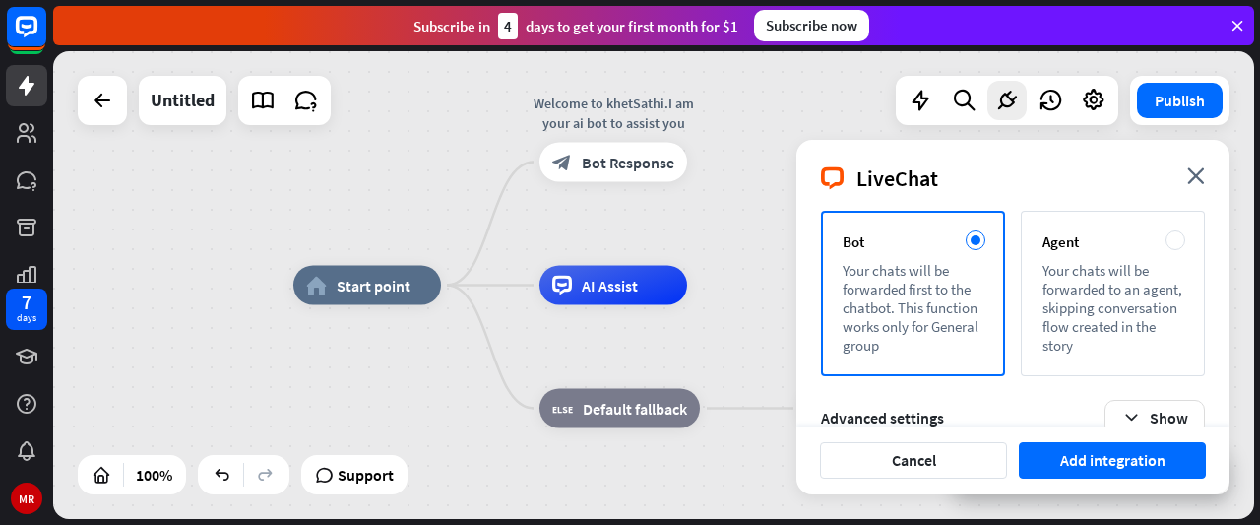
scroll to position [295, 0]
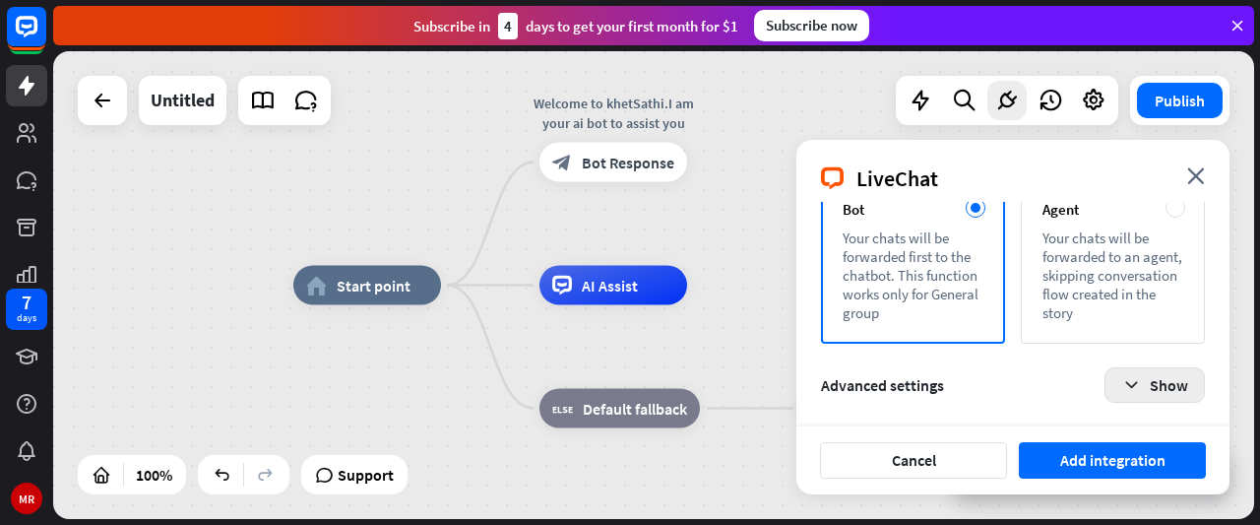
click at [1142, 377] on icon "button" at bounding box center [1131, 385] width 21 height 21
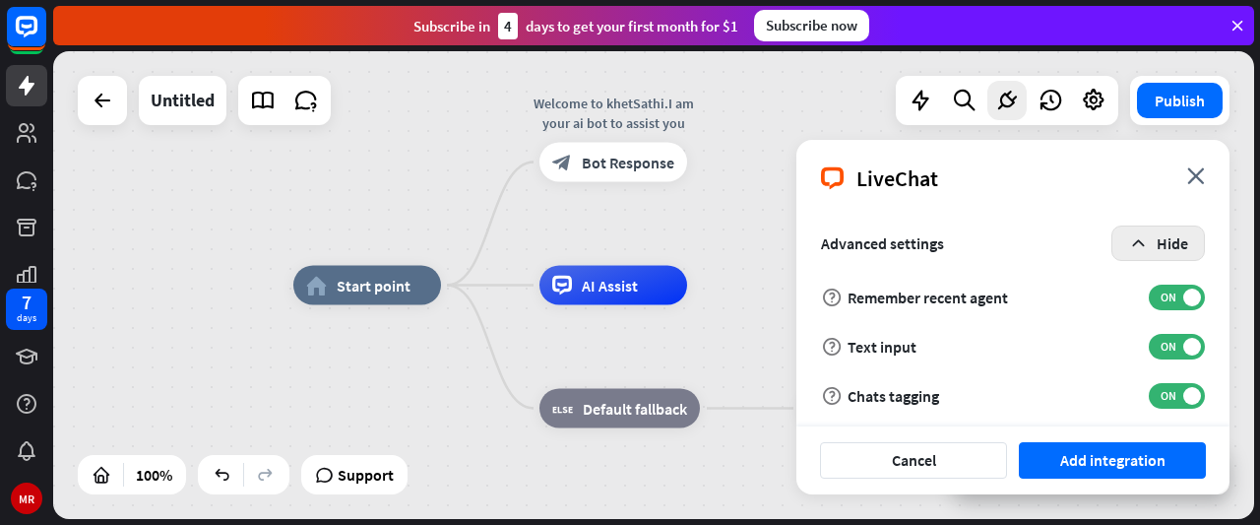
scroll to position [443, 0]
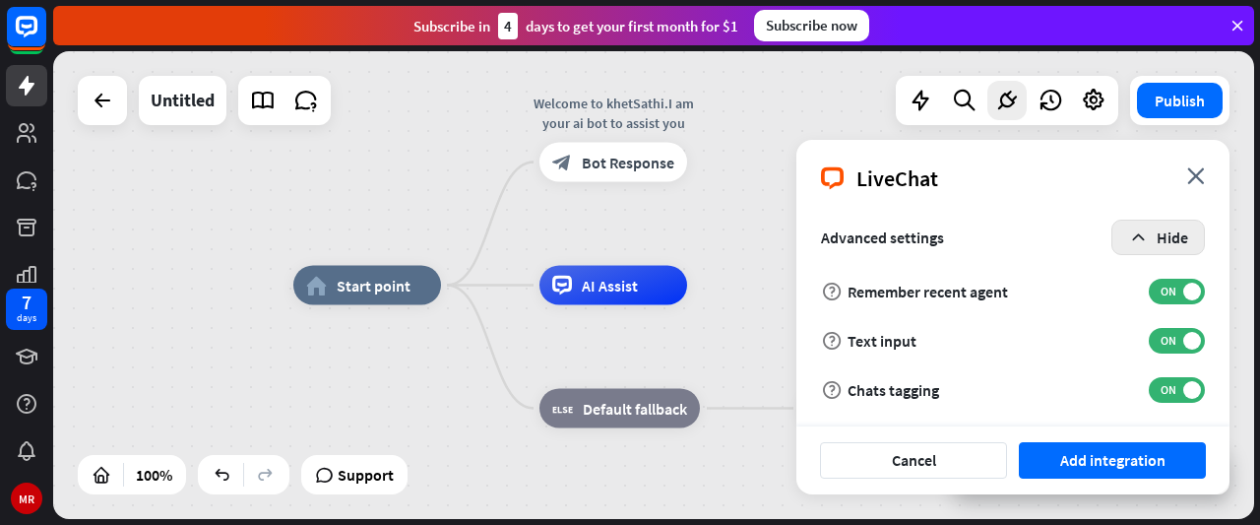
click at [1150, 239] on button "Hide" at bounding box center [1157, 236] width 93 height 35
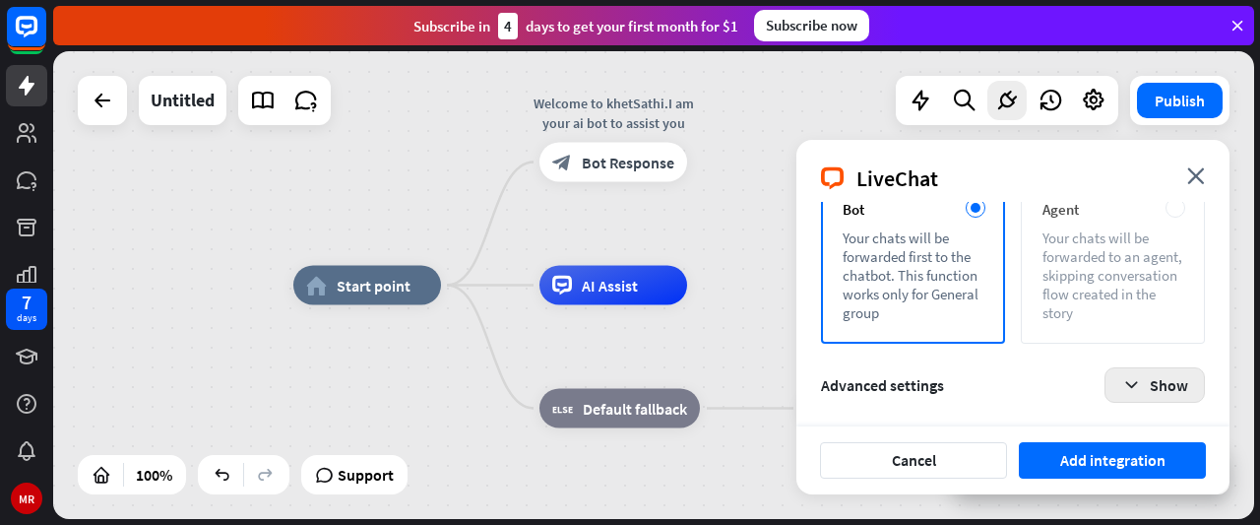
scroll to position [0, 0]
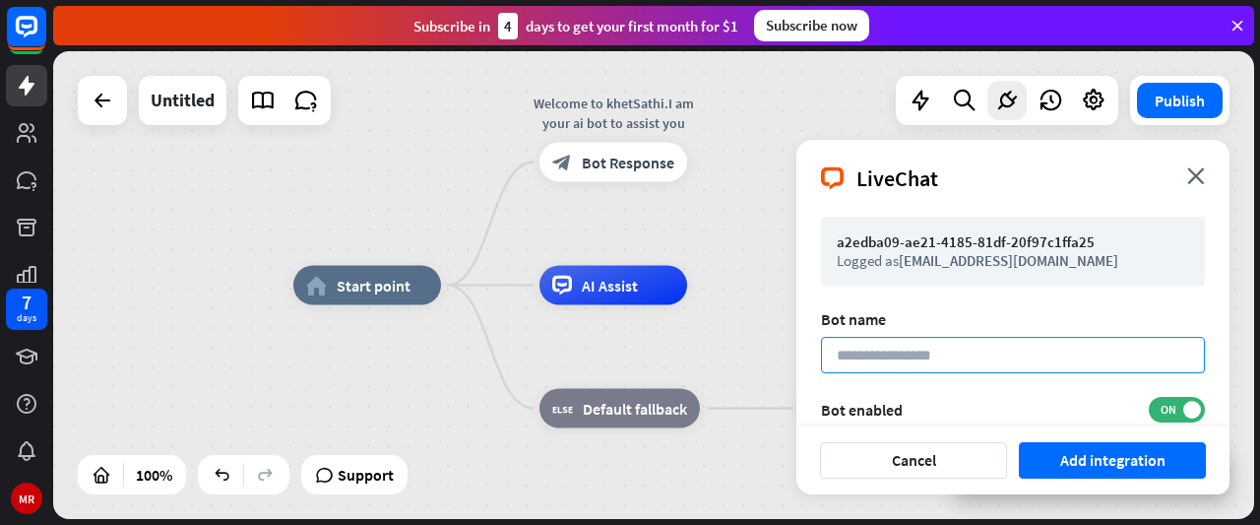
click at [1021, 342] on input at bounding box center [1013, 355] width 384 height 36
type input "*********"
click at [1019, 442] on button "Add integration" at bounding box center [1112, 460] width 187 height 36
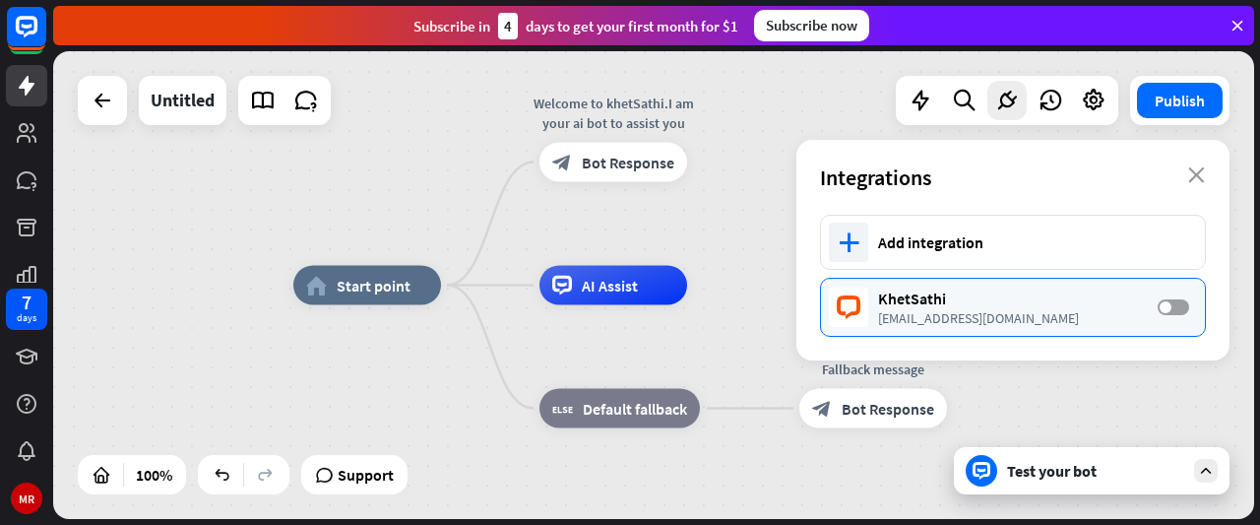
click at [1168, 306] on span at bounding box center [1165, 307] width 12 height 12
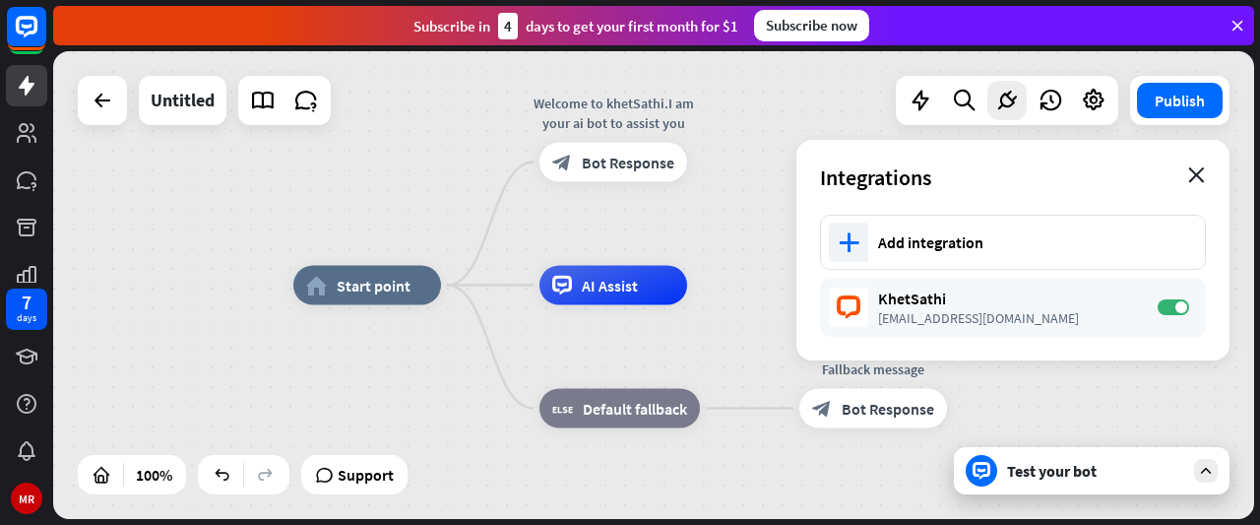
click at [1198, 170] on icon "close" at bounding box center [1196, 175] width 17 height 16
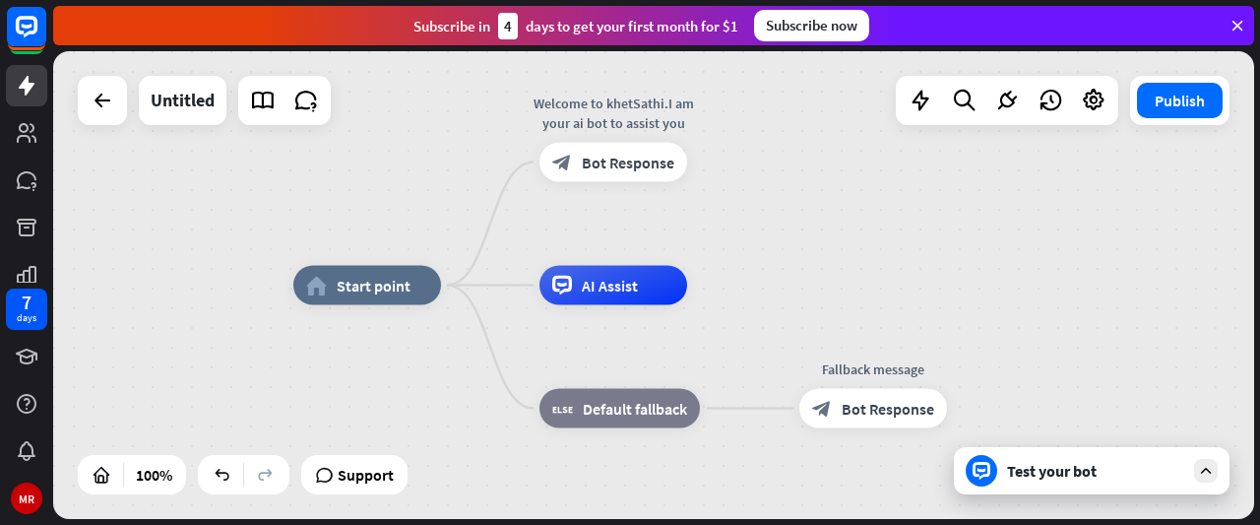
click at [1079, 483] on div "Test your bot" at bounding box center [1092, 470] width 276 height 47
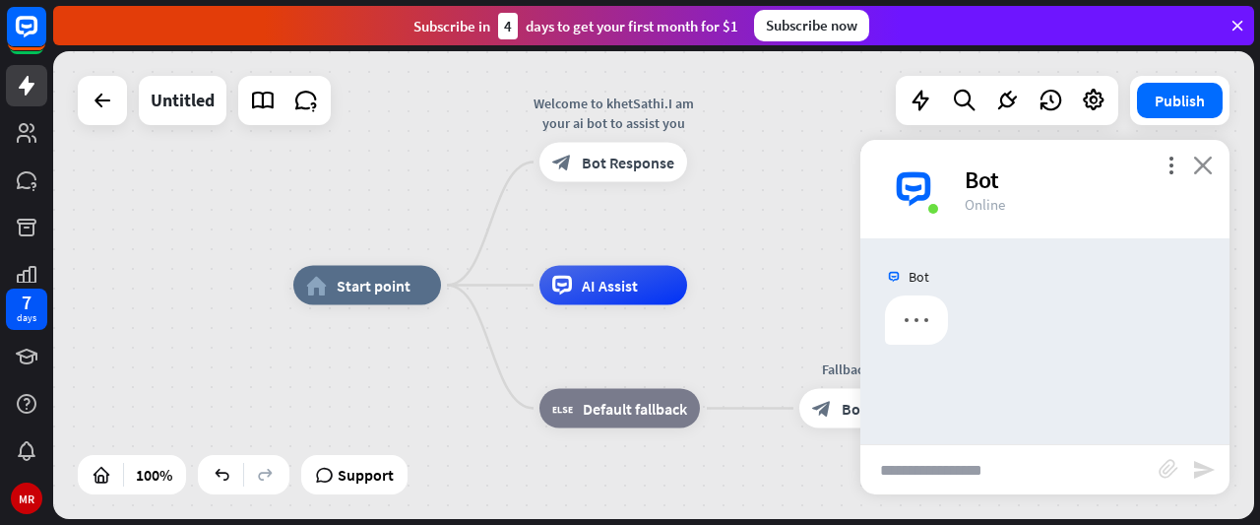
click at [1195, 157] on icon "close" at bounding box center [1203, 164] width 20 height 19
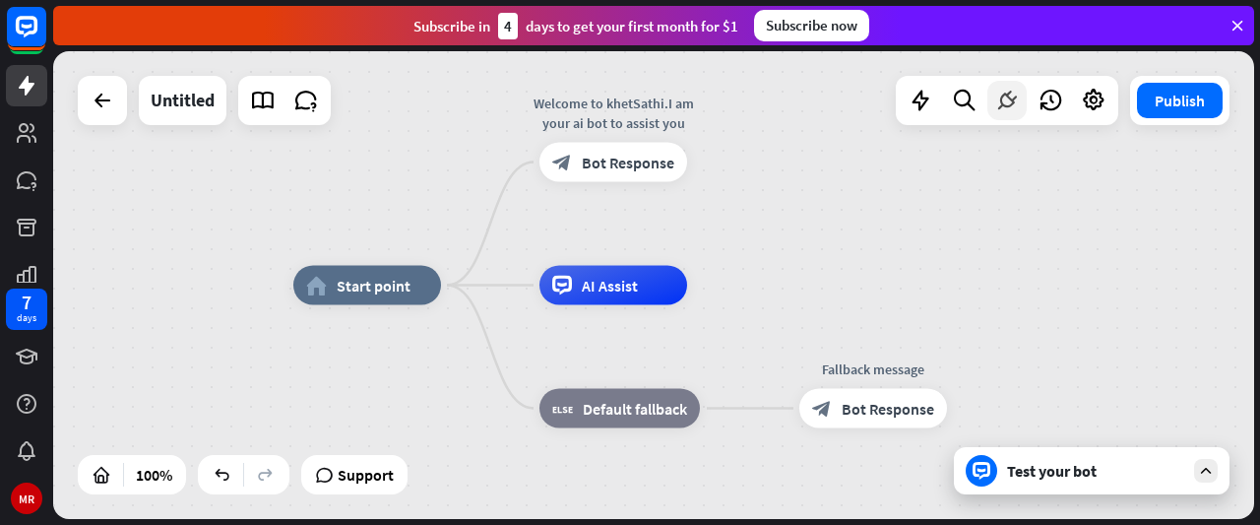
click at [998, 93] on icon at bounding box center [1007, 101] width 26 height 26
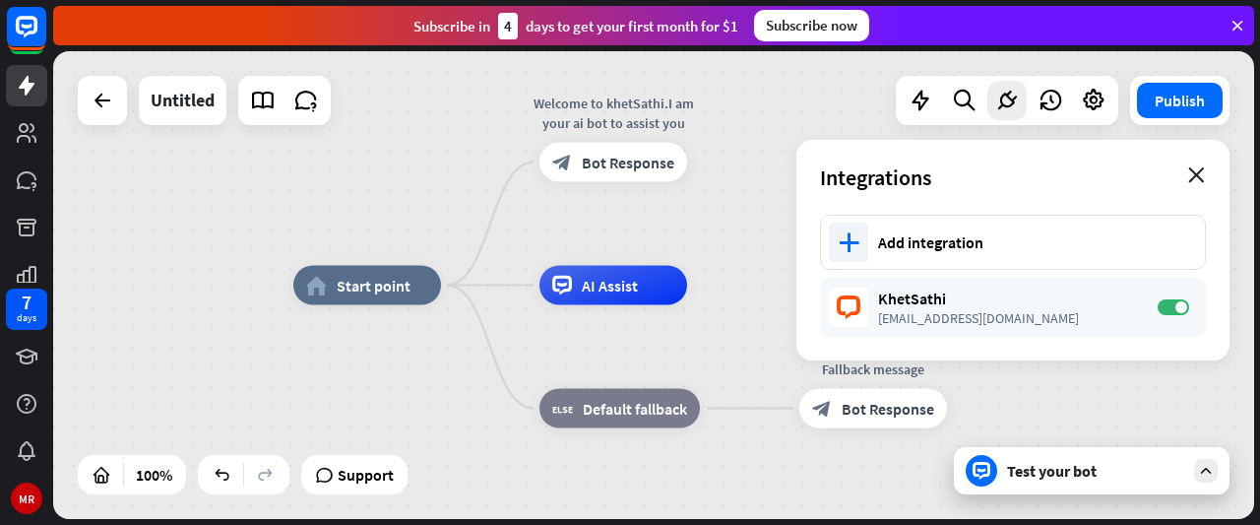
click at [1195, 171] on icon "close" at bounding box center [1196, 175] width 17 height 16
